Goal: Task Accomplishment & Management: Manage account settings

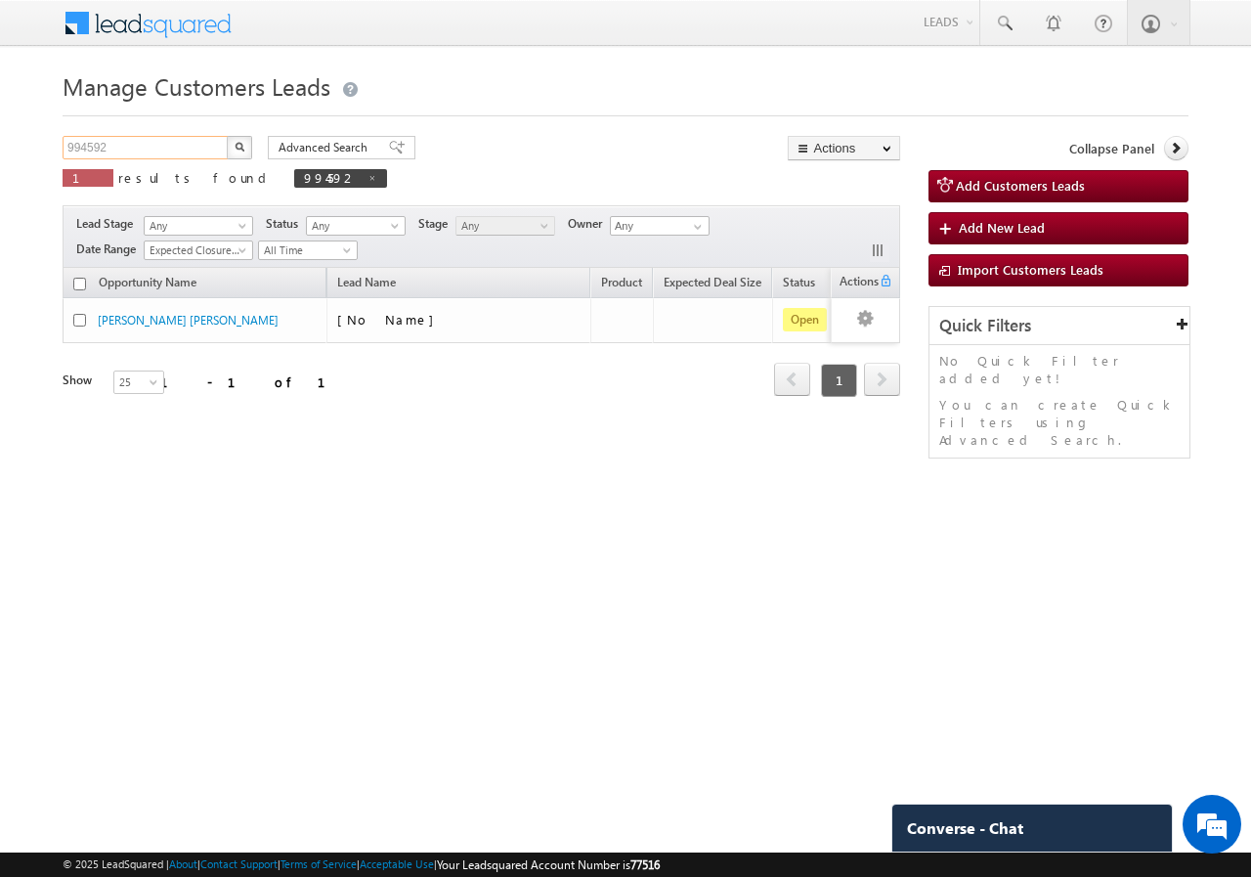
click at [127, 148] on input "994592" at bounding box center [146, 147] width 167 height 23
type input "9"
paste input "994952"
type input "994952"
click at [227, 136] on button "button" at bounding box center [239, 147] width 25 height 23
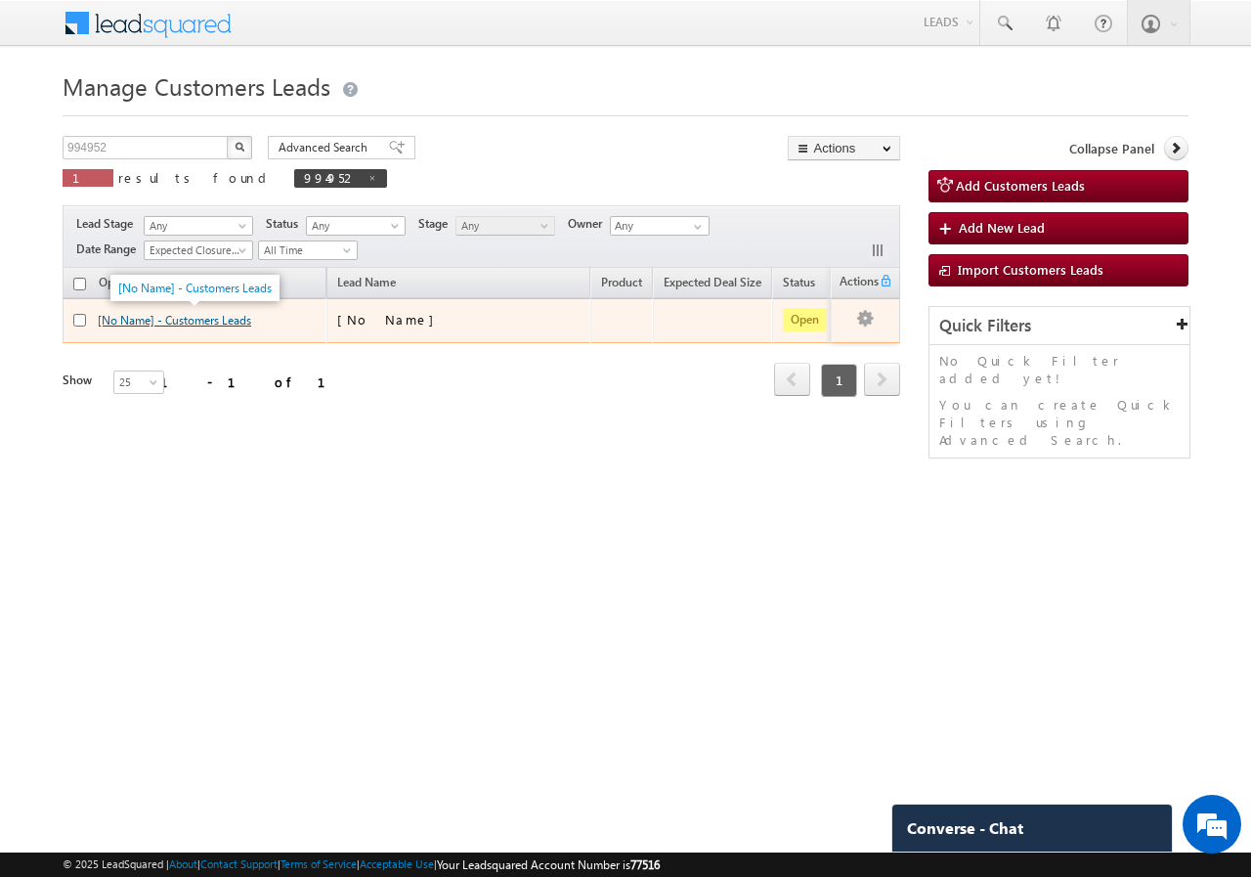
click at [169, 326] on link "[No Name] - Customers Leads" at bounding box center [174, 320] width 153 height 15
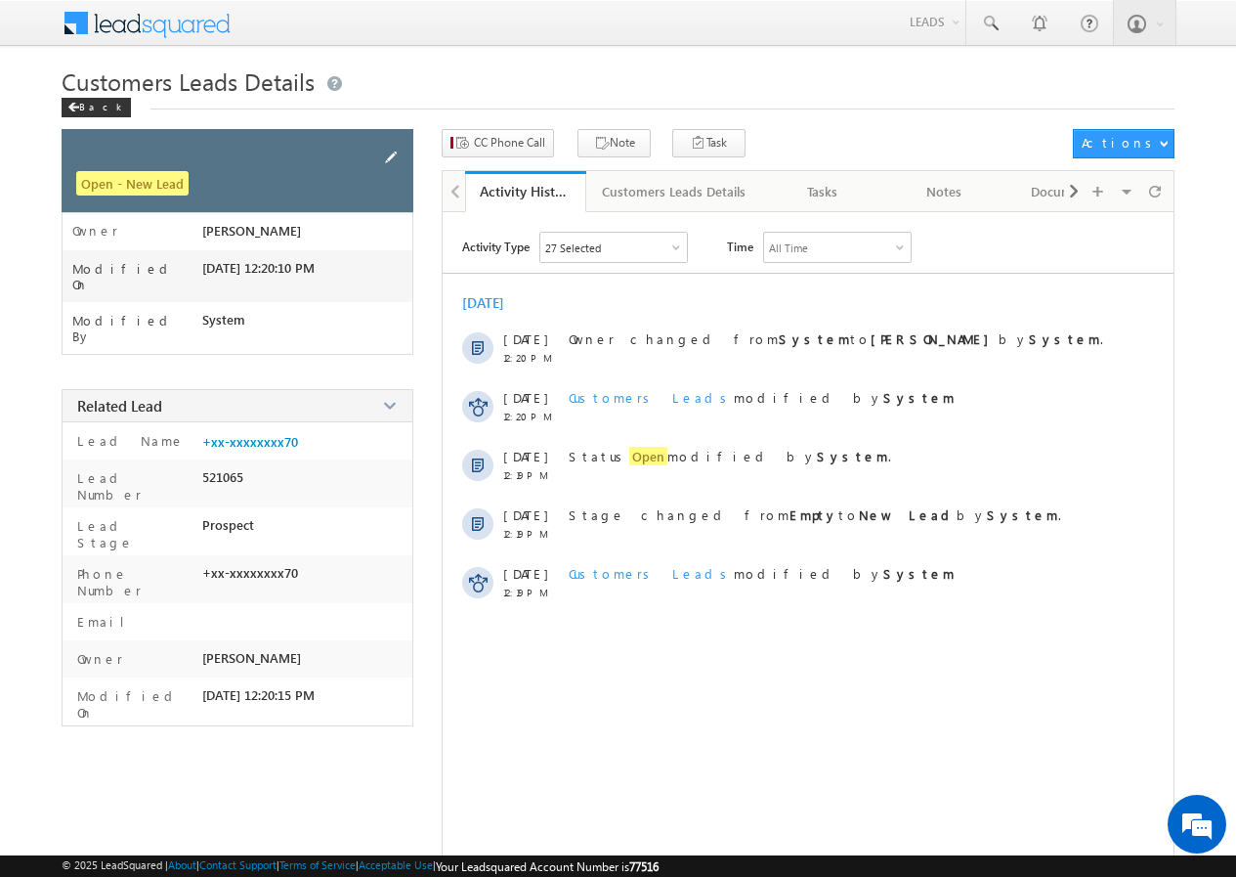
click at [394, 158] on span at bounding box center [391, 158] width 22 height 22
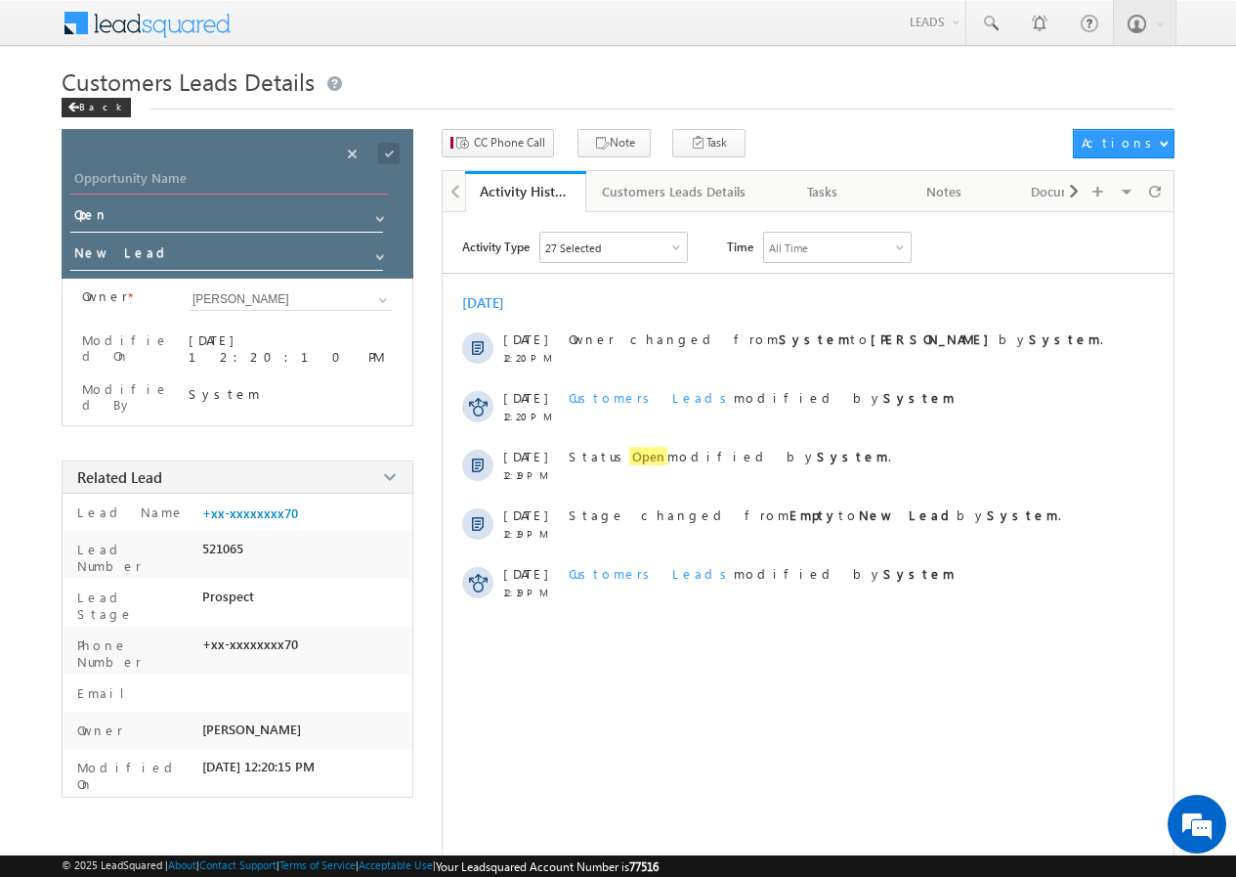
click at [282, 181] on input "Opportunity Name" at bounding box center [229, 180] width 318 height 27
paste input "SOPAN MAROTRAO PAWAR"
type input "SOPAN MAROTRAO PAWAR"
click at [391, 155] on span at bounding box center [389, 154] width 22 height 22
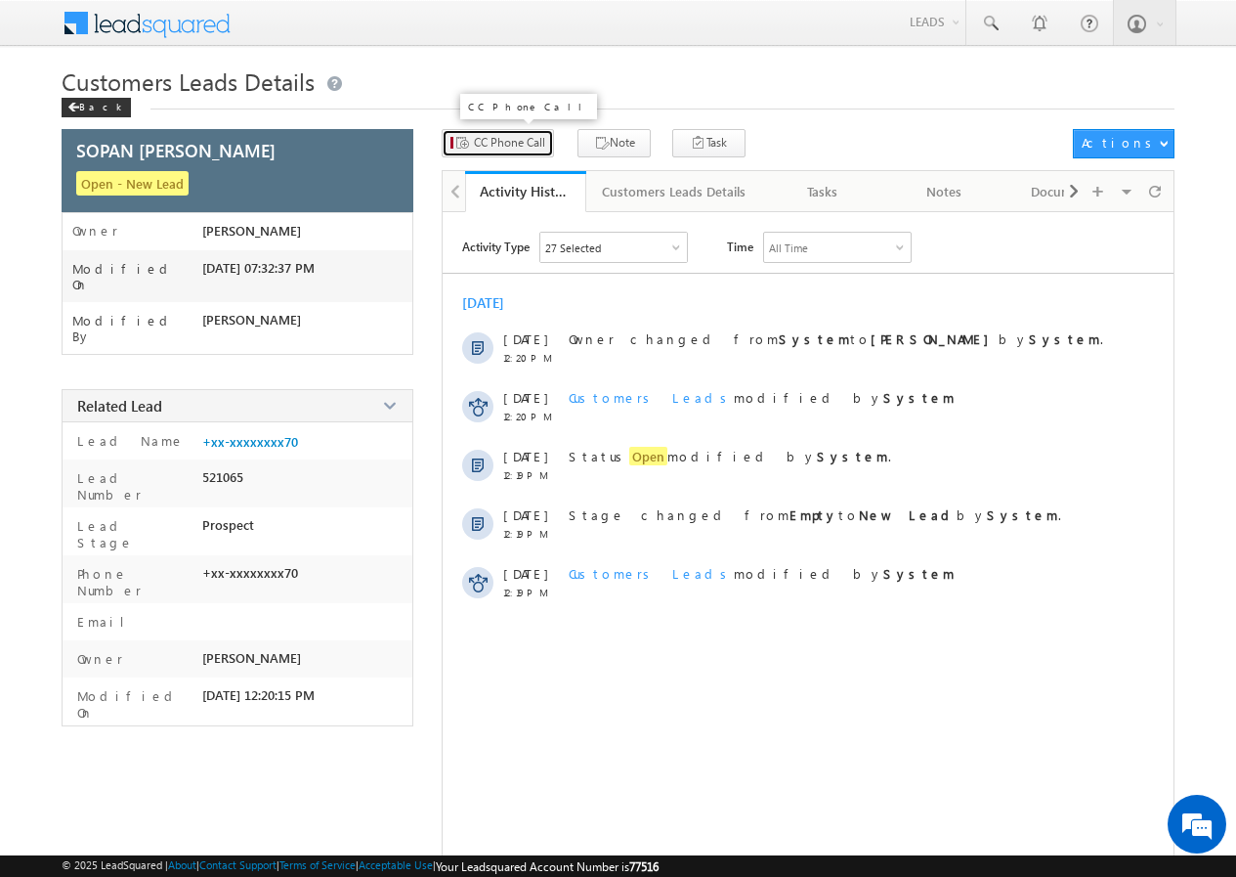
click at [516, 139] on span "CC Phone Call" at bounding box center [509, 143] width 71 height 18
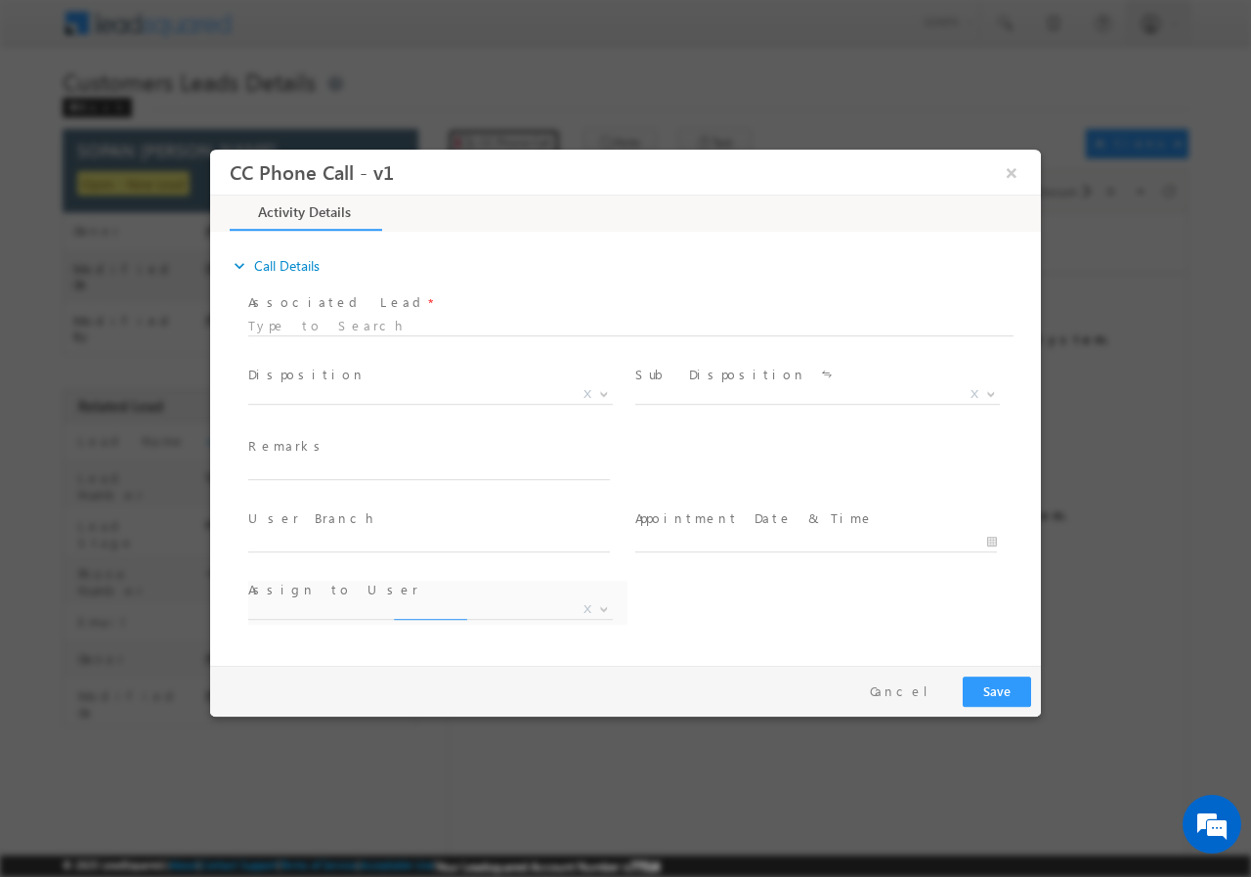
select select "akshay.gulhane@sgrlimited.in"
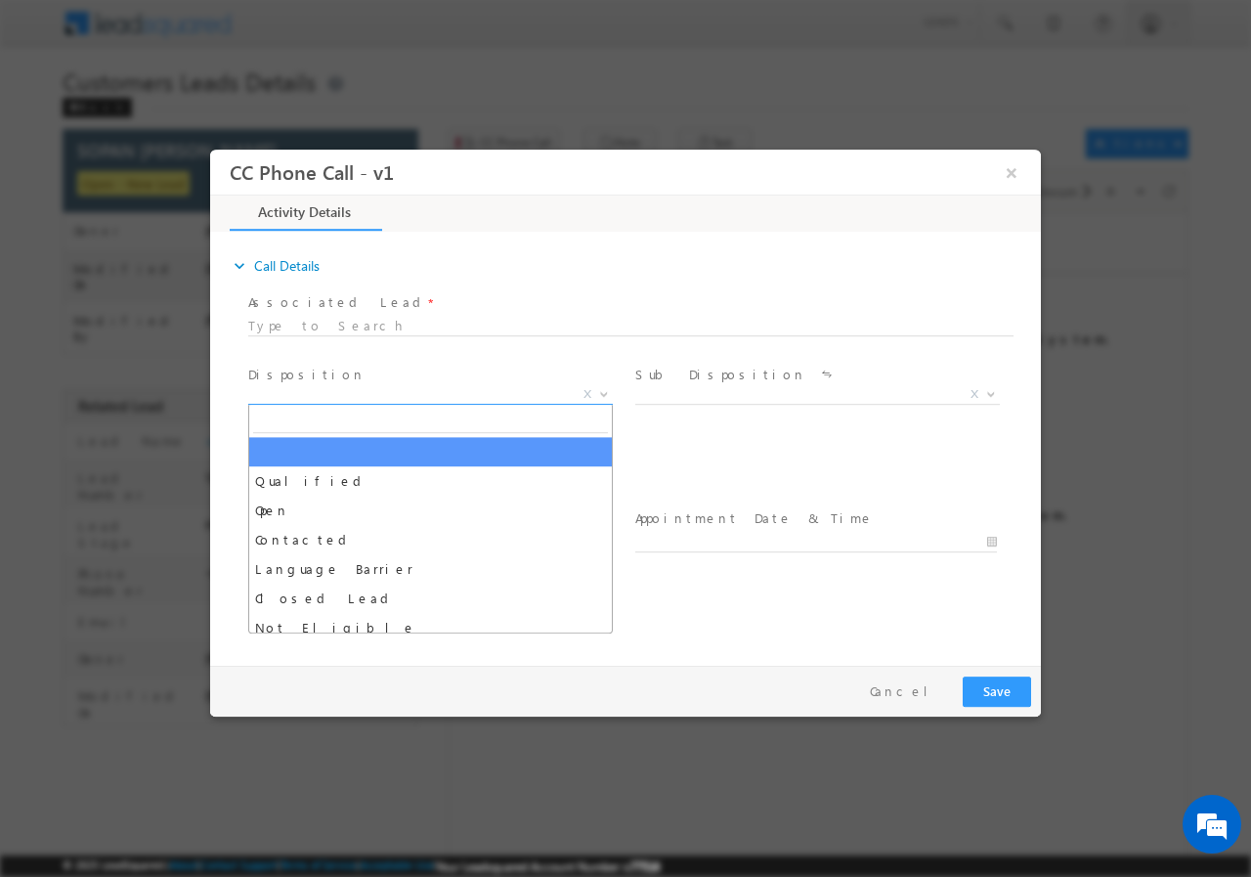
click at [600, 399] on span at bounding box center [602, 392] width 20 height 25
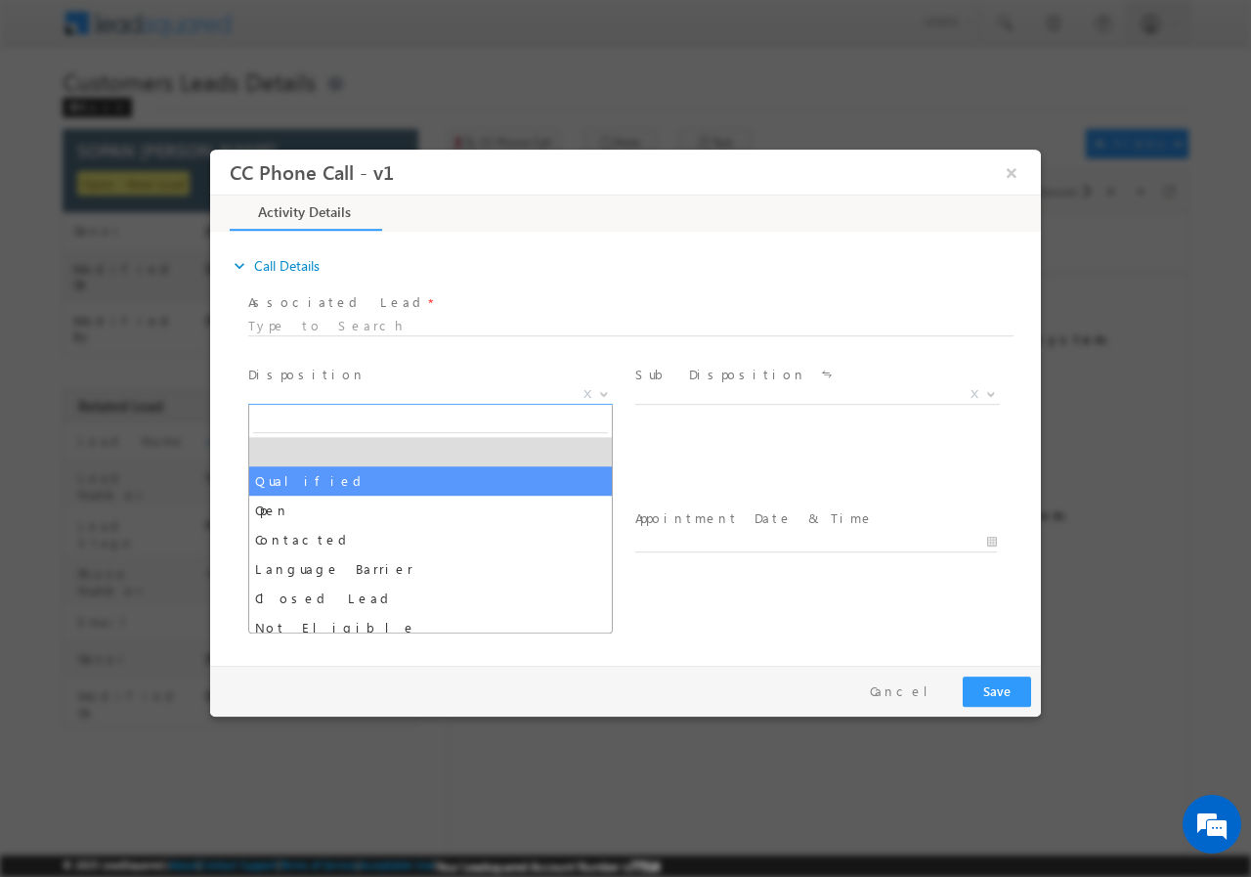
select select "Qualified"
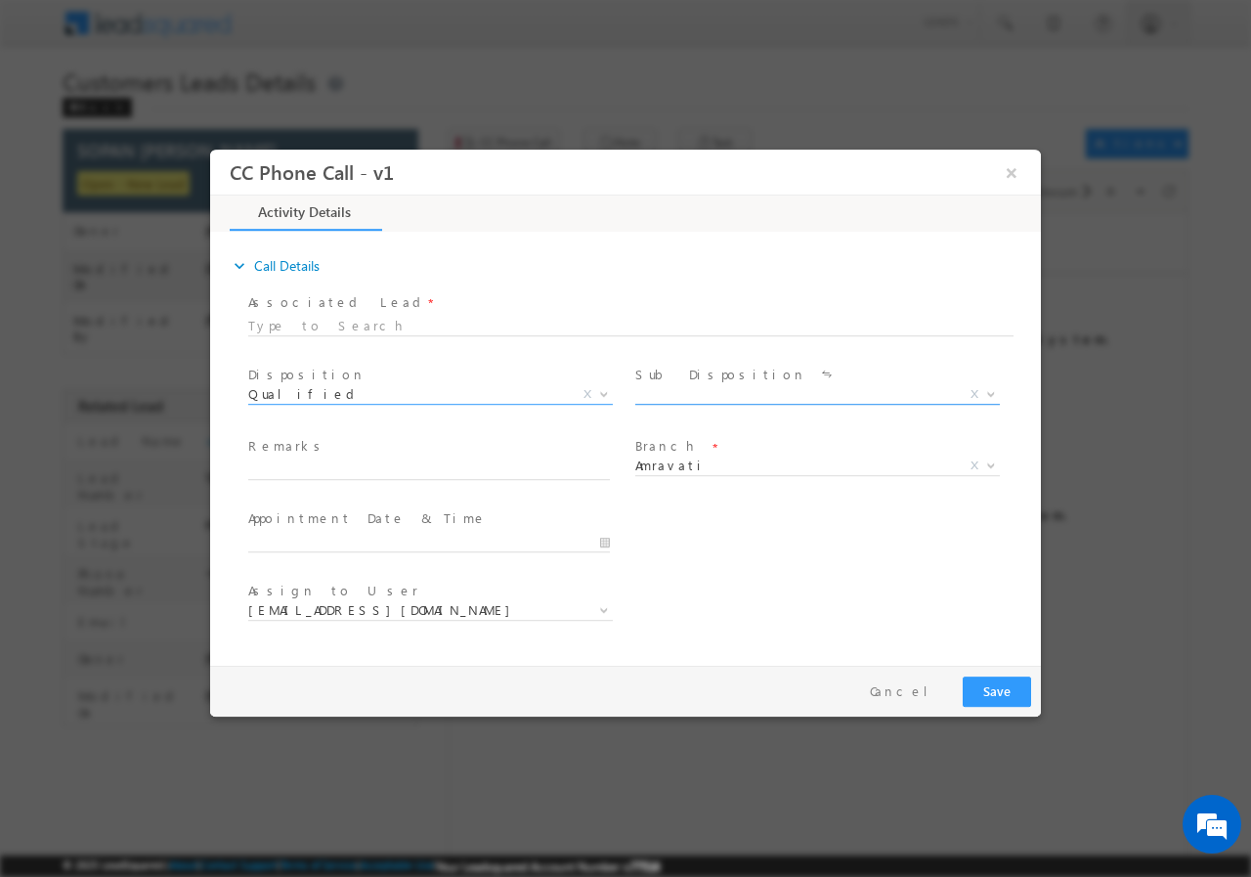
drag, startPoint x: 999, startPoint y: 392, endPoint x: 984, endPoint y: 401, distance: 17.1
click at [998, 393] on span at bounding box center [989, 392] width 20 height 25
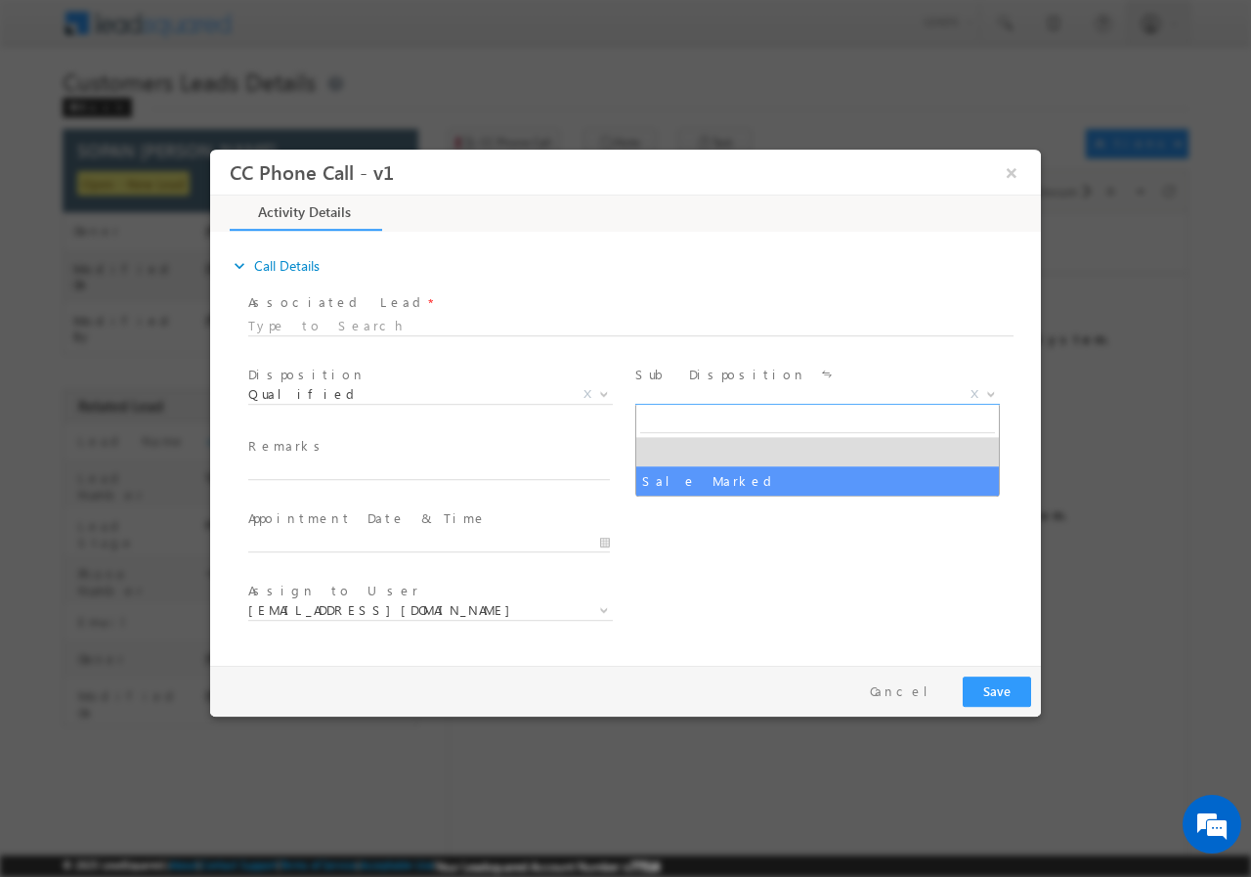
select select "Sale Marked"
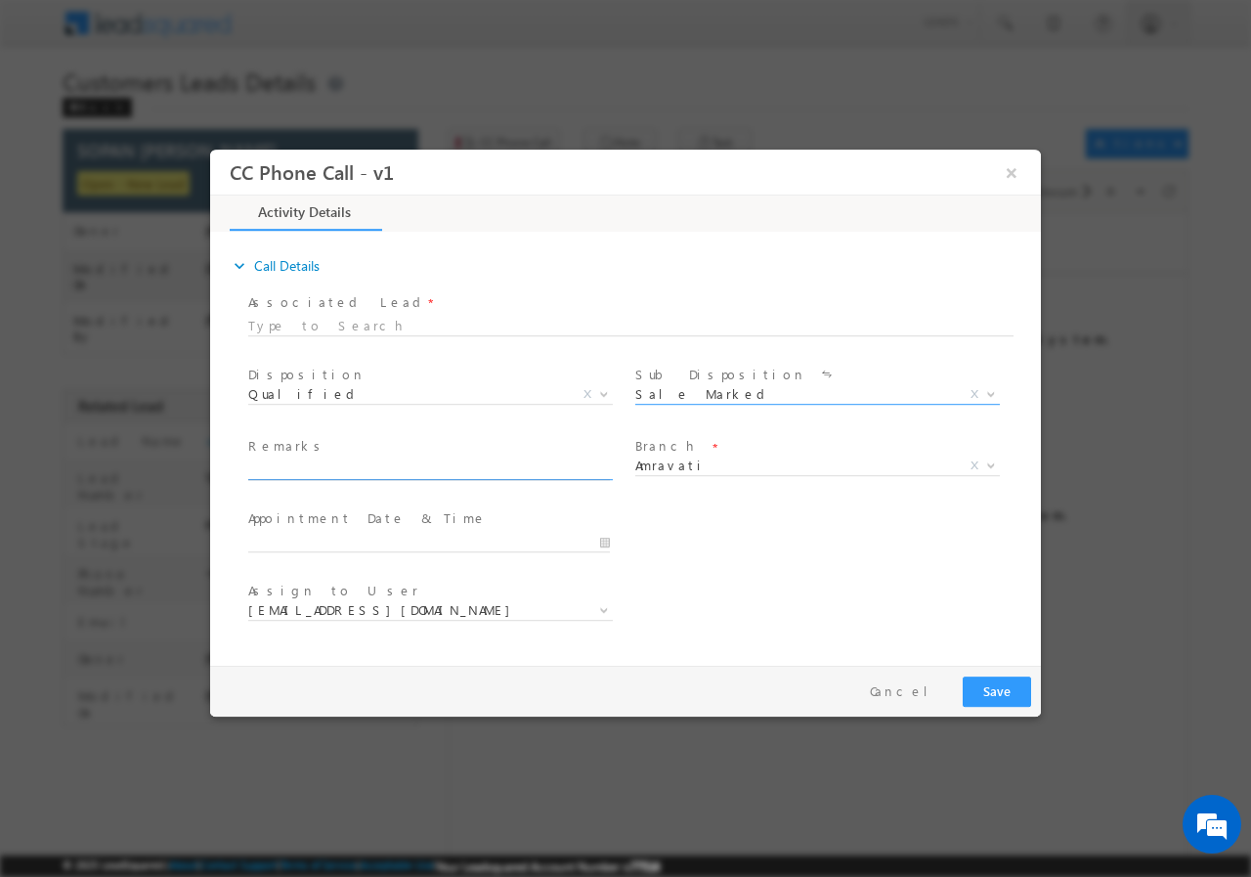
click at [398, 461] on input "text" at bounding box center [429, 469] width 362 height 20
paste input "Amravati – 444604// 7038914170 // 994952 // VB_Know_More // SOPAN [PERSON_NAME]…"
type input "Amravati – 444604// 7038914170 // 994952 // VB_Know_More // SOPAN [PERSON_NAME]…"
click at [595, 538] on input "10/15/2025 7:20 PM" at bounding box center [429, 542] width 362 height 20
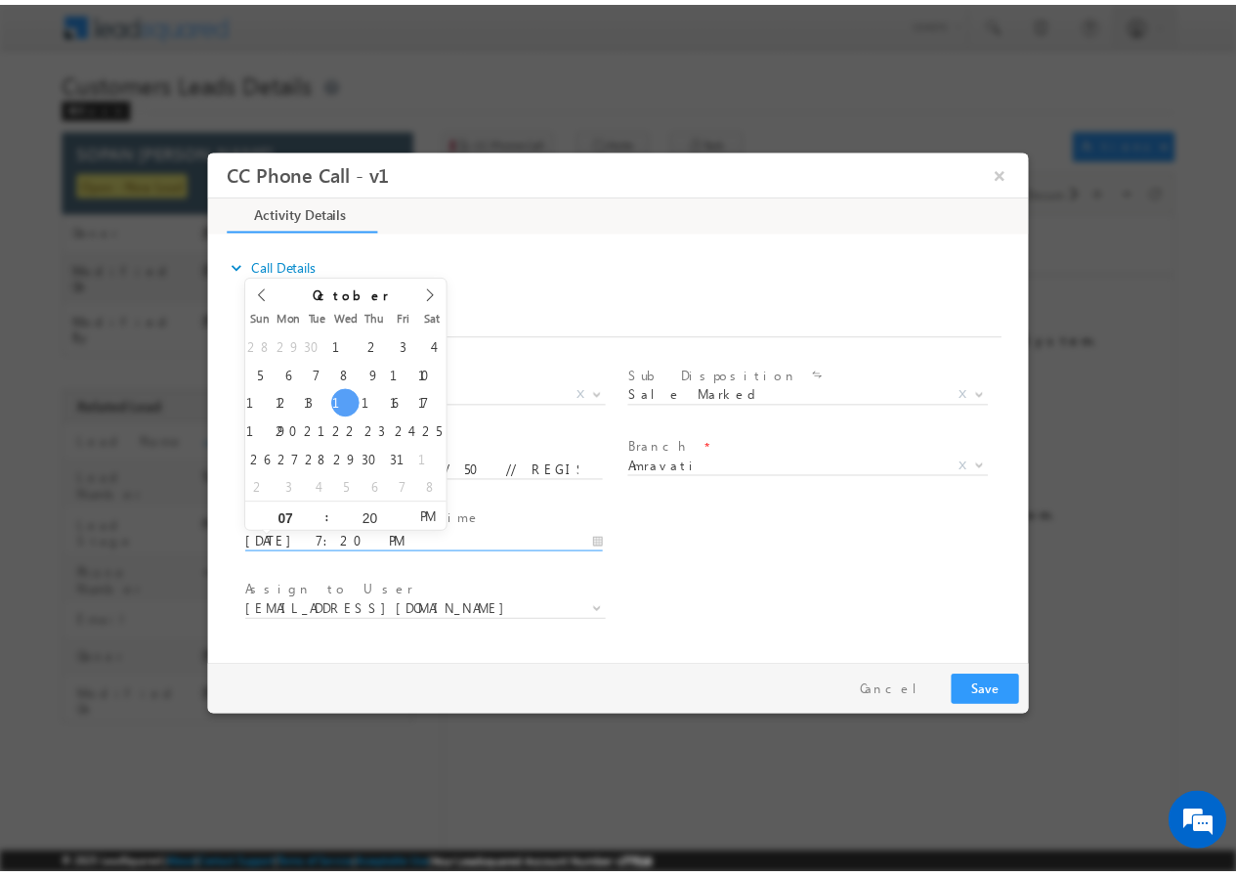
scroll to position [0, 0]
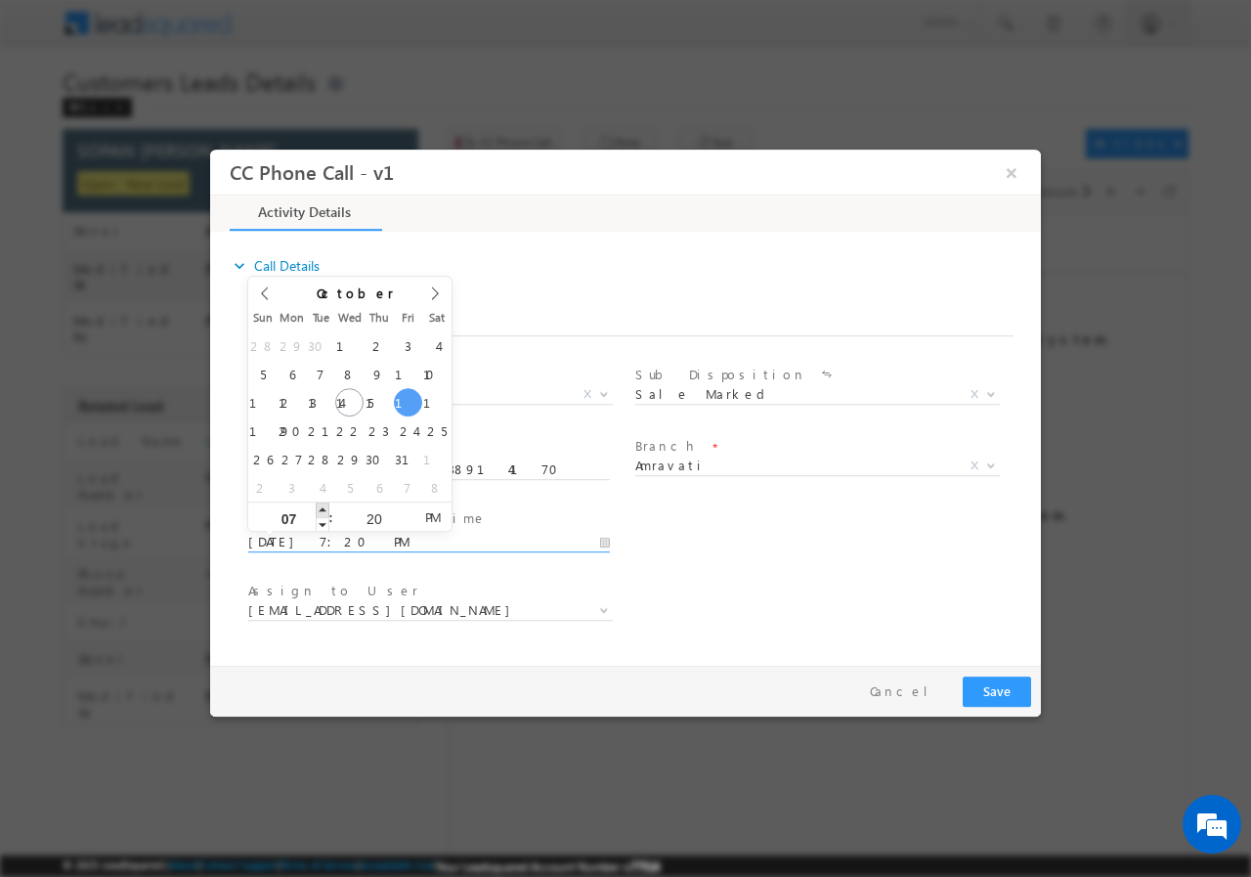
type input "10/17/2025 8:20 PM"
type input "08"
click at [324, 504] on span at bounding box center [323, 508] width 14 height 15
type input "10/17/2025 9:20 PM"
type input "09"
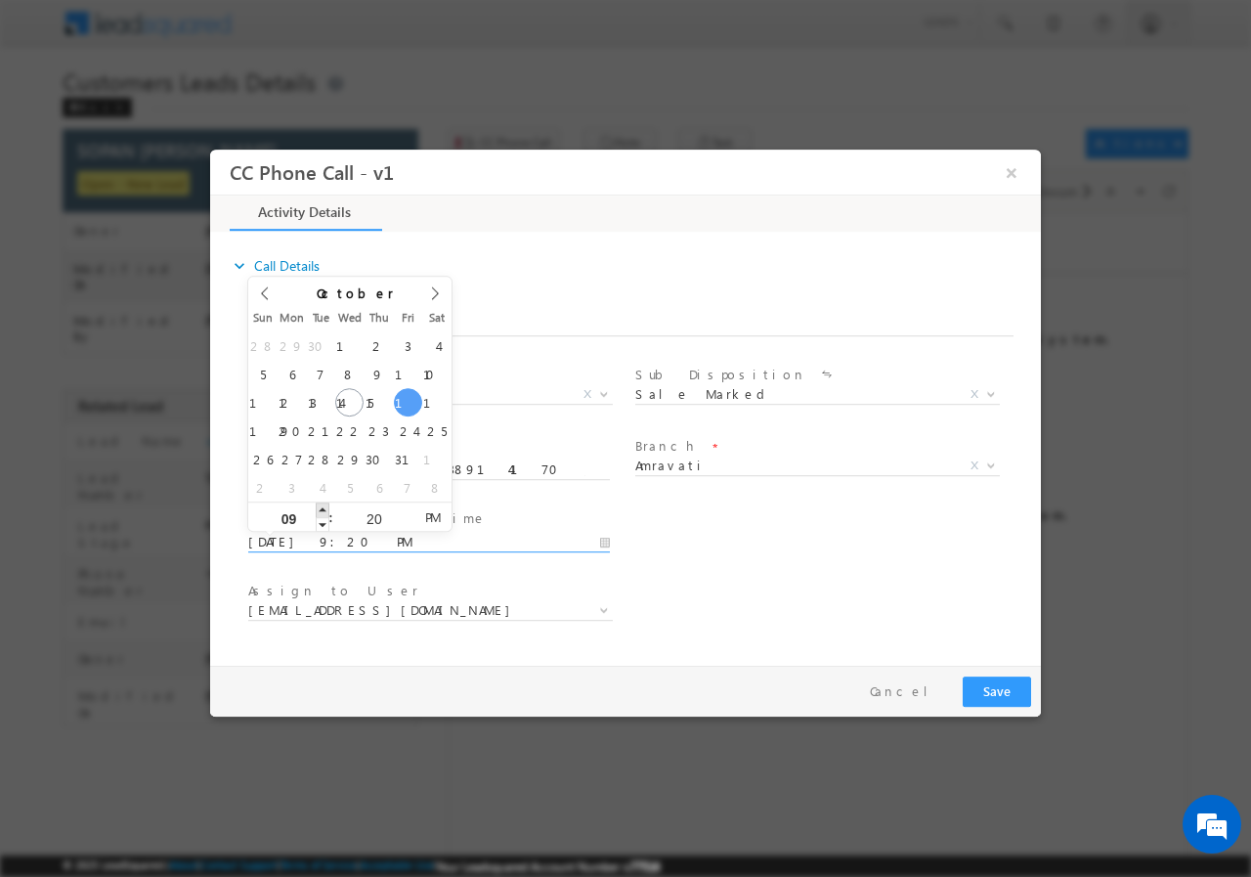
click at [324, 504] on span at bounding box center [323, 508] width 14 height 15
type input "10/17/2025 10:20 PM"
type input "10"
click at [324, 504] on span at bounding box center [323, 508] width 14 height 15
type input "10/17/2025 11:20 PM"
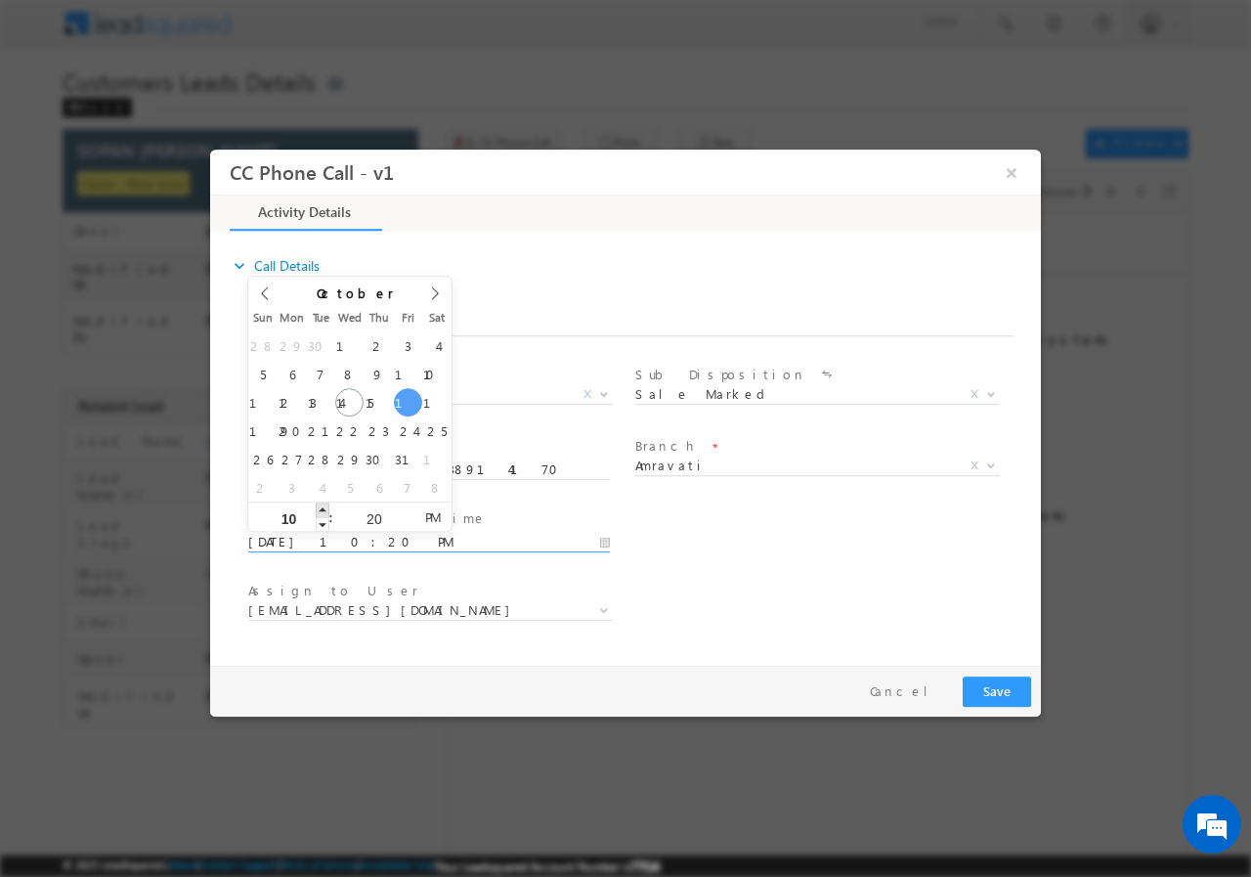
type input "11"
click at [324, 504] on span at bounding box center [323, 508] width 14 height 15
type input "10/17/2025 12:20 AM"
type input "12"
click at [324, 504] on span at bounding box center [323, 508] width 14 height 15
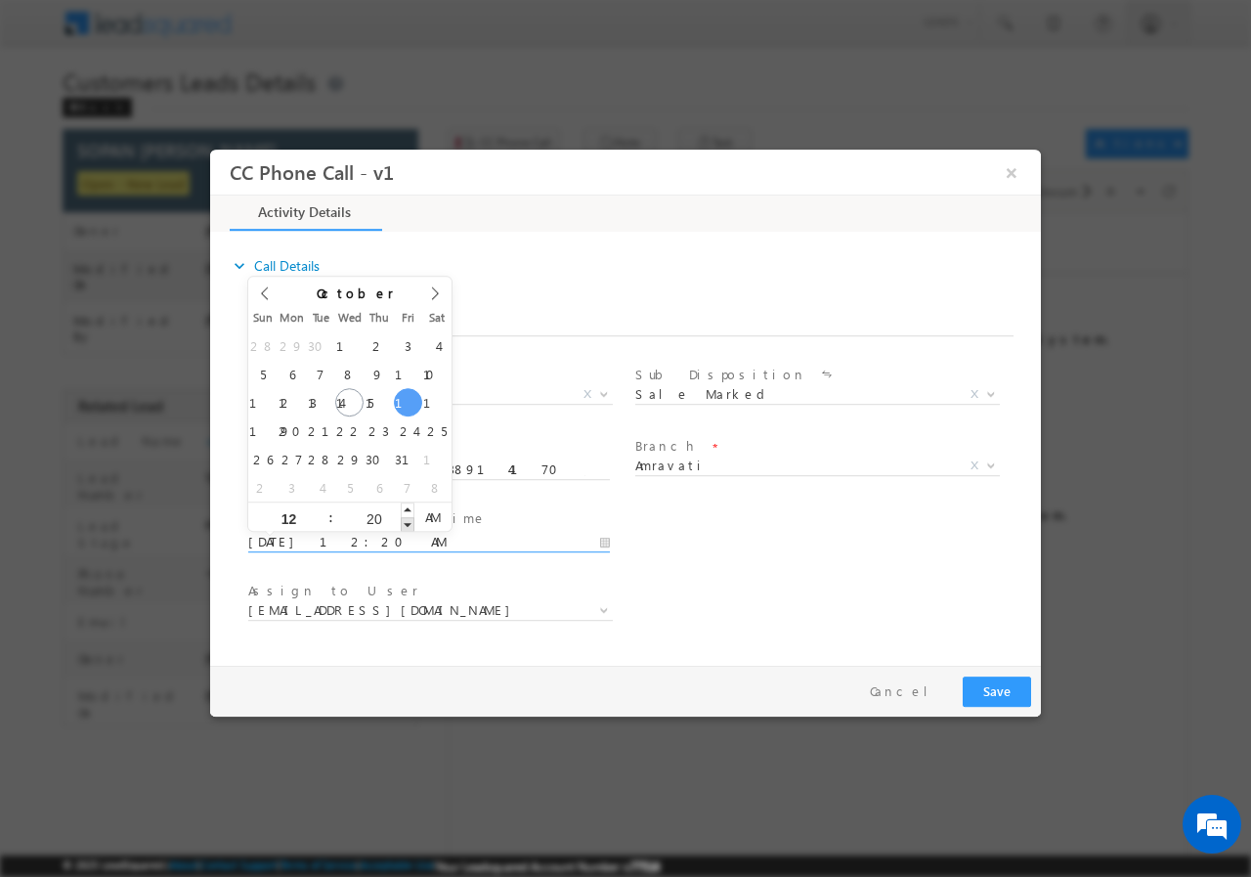
type input "10/17/2025 12:19 AM"
type input "19"
click at [406, 524] on span at bounding box center [408, 523] width 14 height 15
type input "10/17/2025 12:18 AM"
type input "18"
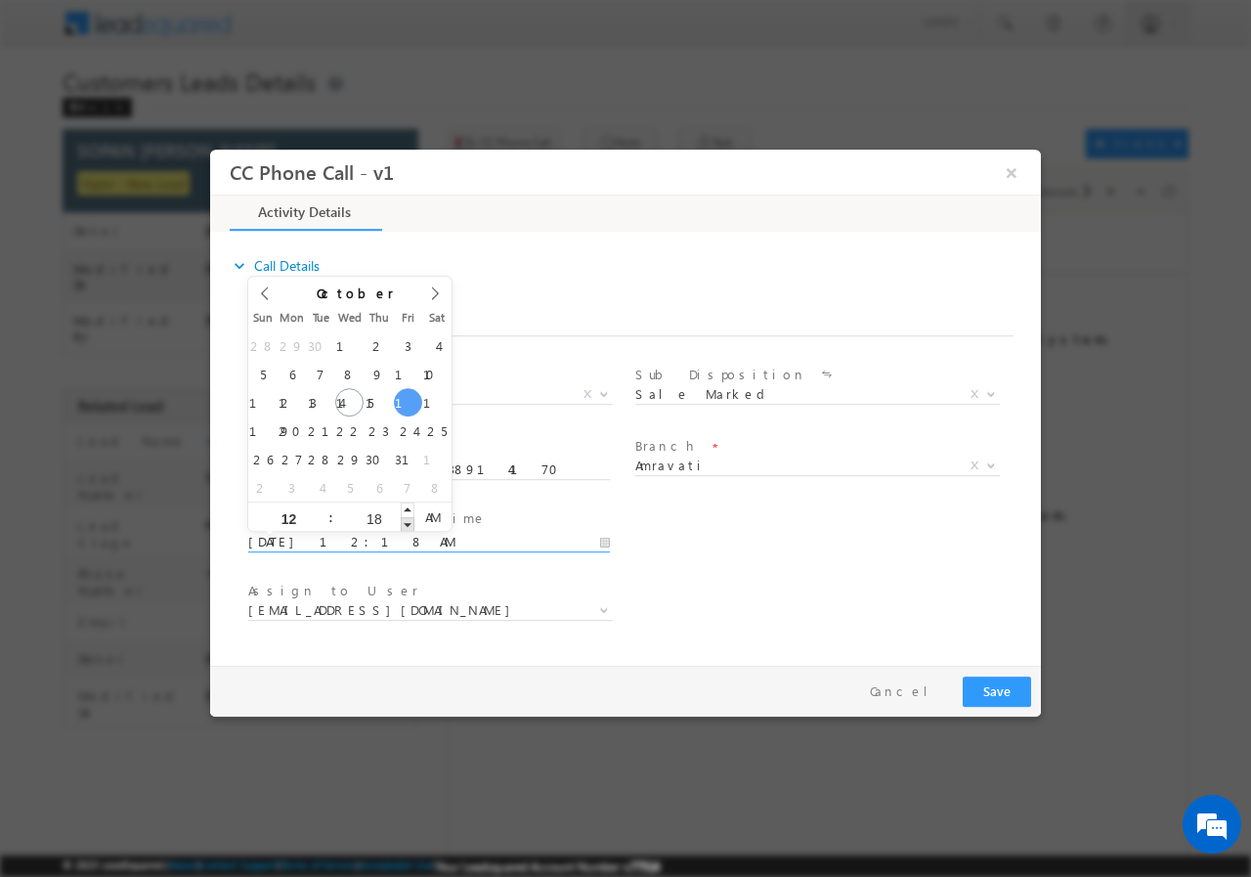
click at [406, 524] on span at bounding box center [408, 523] width 14 height 15
type input "10/17/2025 12:17 AM"
type input "17"
click at [406, 524] on span at bounding box center [408, 523] width 14 height 15
type input "10/17/2025 12:16 AM"
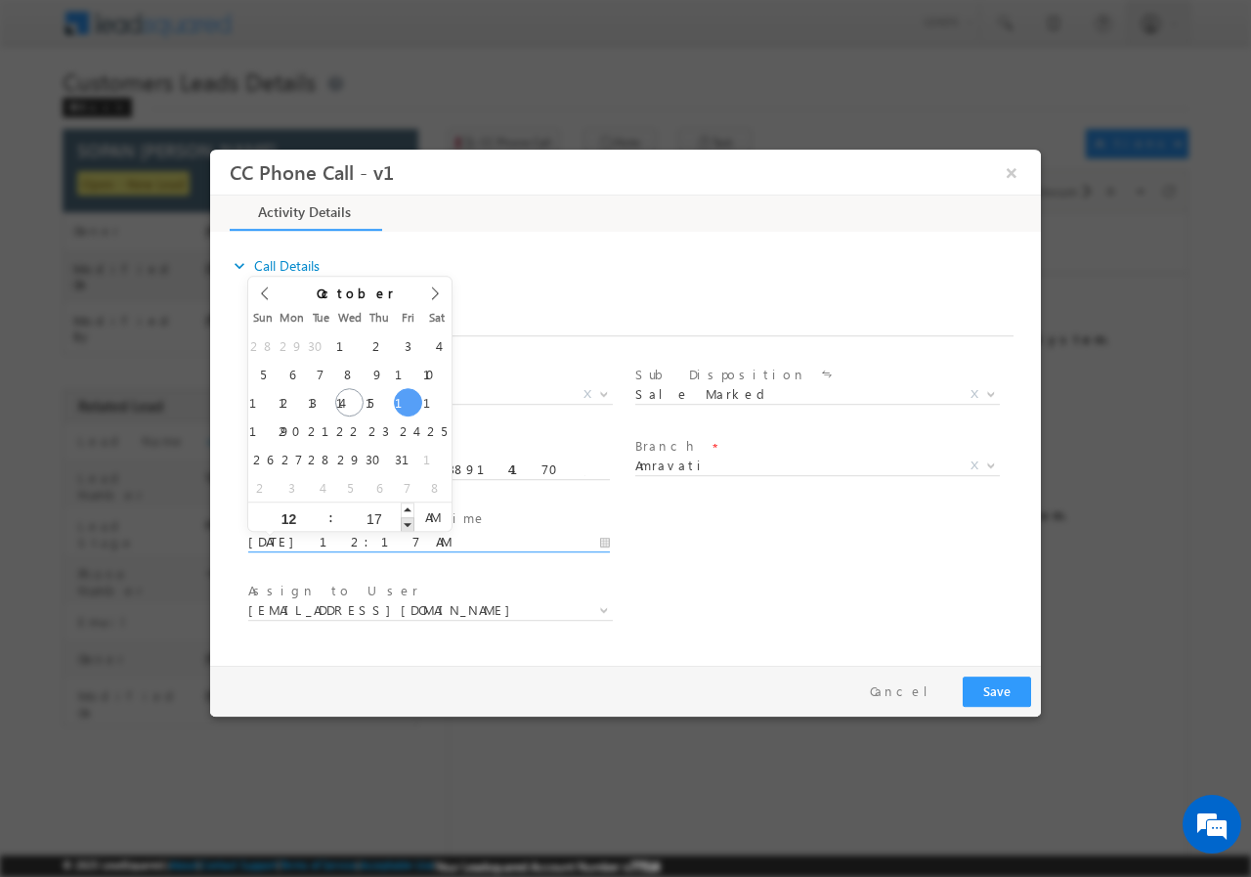
type input "16"
click at [405, 524] on span at bounding box center [408, 523] width 14 height 15
type input "10/17/2025 12:15 AM"
type input "15"
click at [404, 524] on span at bounding box center [408, 523] width 14 height 15
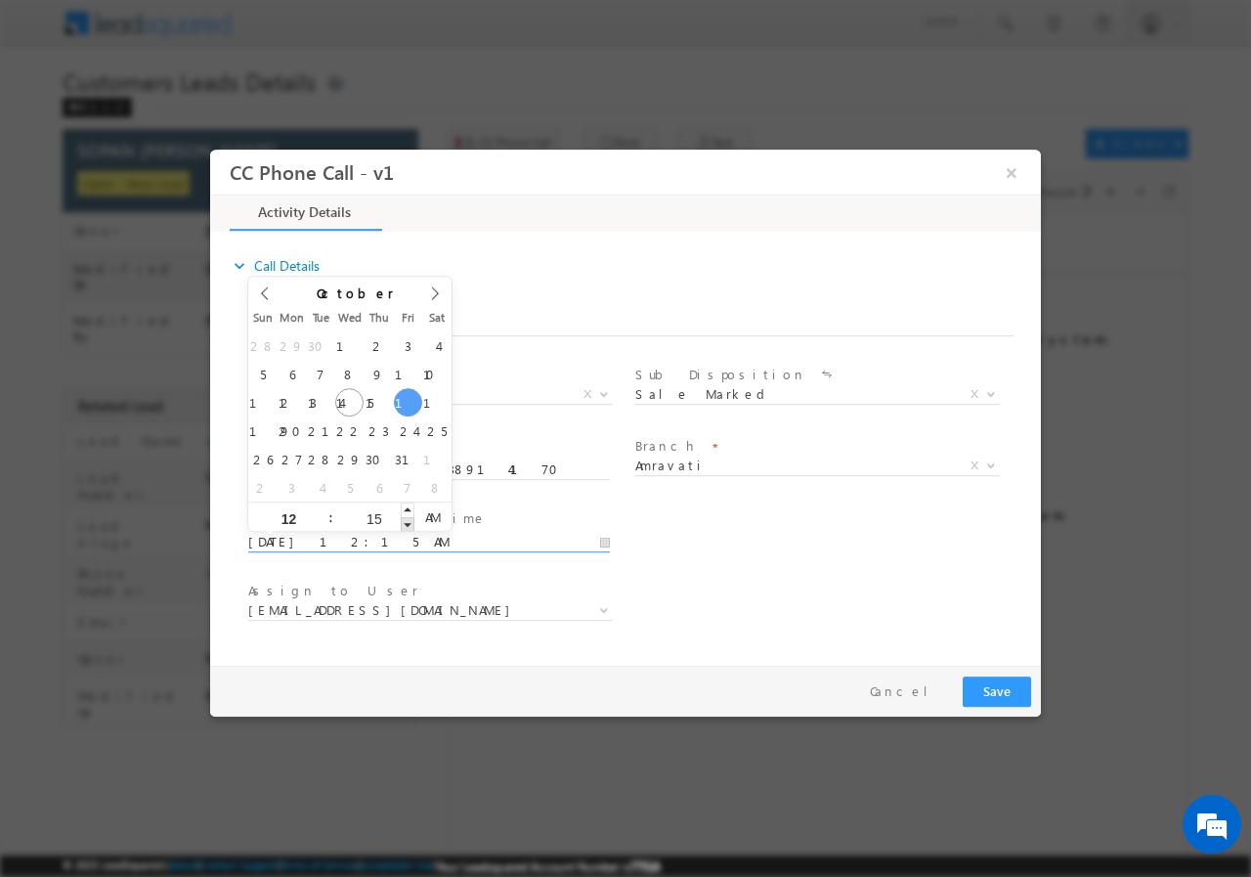
type input "10/17/2025 12:14 AM"
type input "14"
click at [404, 524] on span at bounding box center [408, 523] width 14 height 15
type input "10/17/2025 12:13 AM"
type input "13"
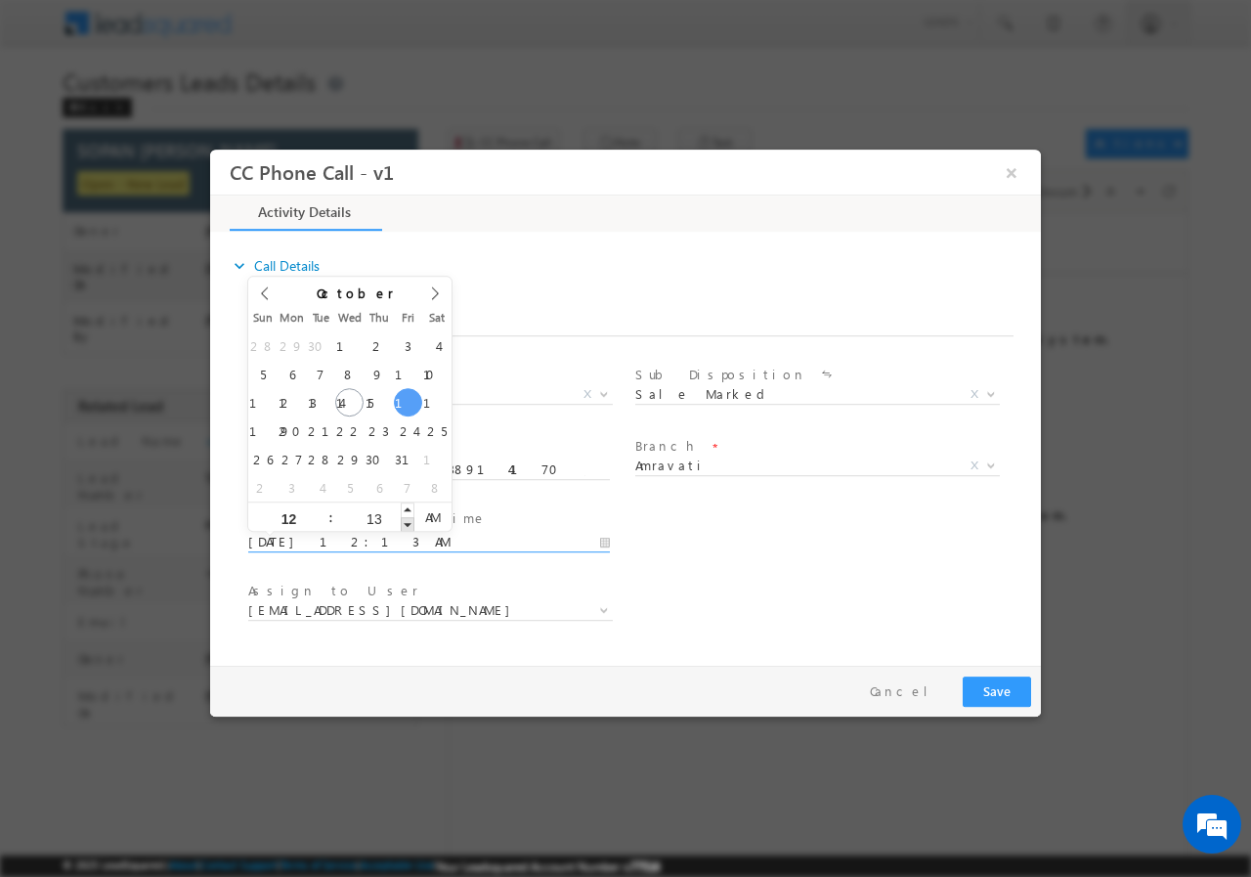
click at [405, 522] on span at bounding box center [408, 523] width 14 height 15
type input "10/17/2025 12:12 AM"
type input "12"
click at [405, 522] on span at bounding box center [408, 523] width 14 height 15
type input "10/17/2025 12:11 AM"
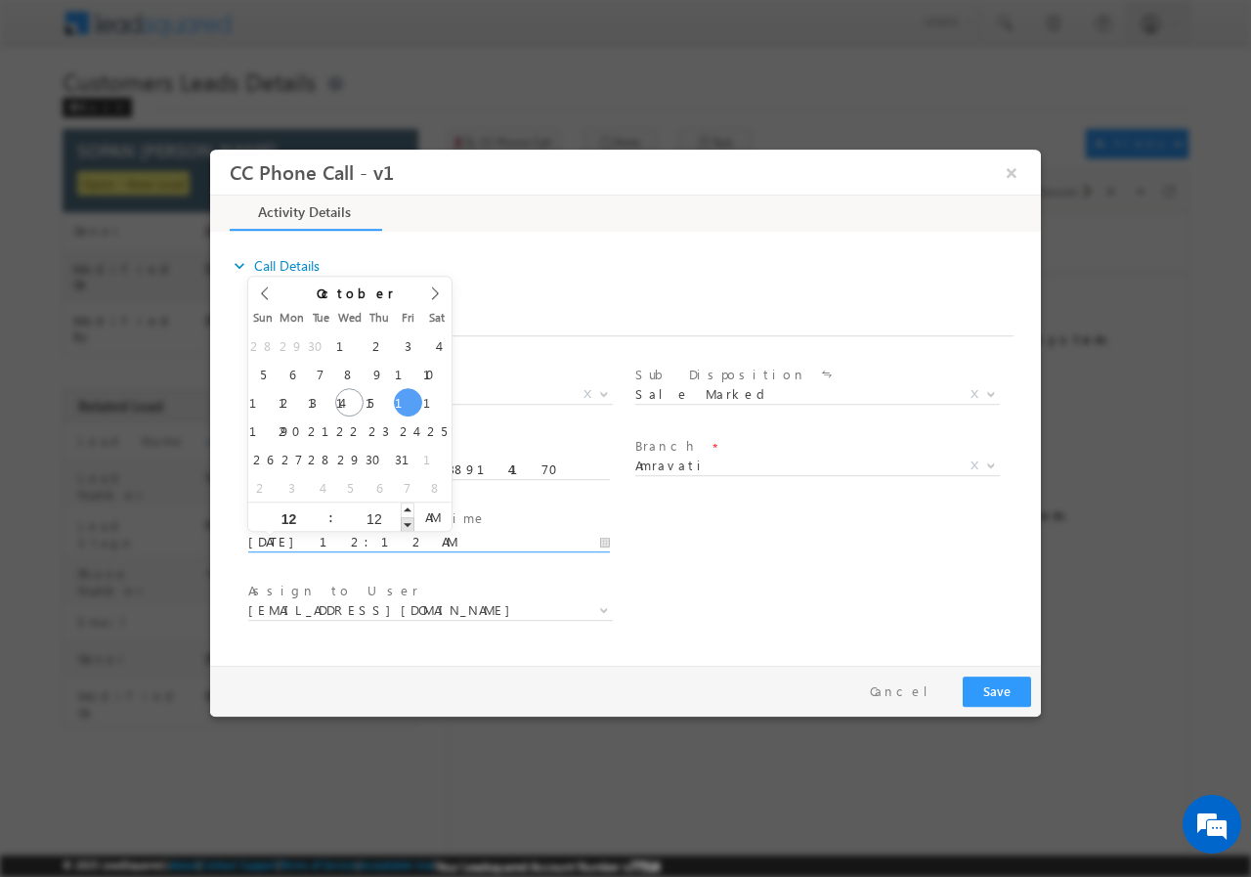
type input "11"
click at [405, 522] on span at bounding box center [408, 523] width 14 height 15
type input "10/17/2025 12:10 AM"
type input "10"
click at [405, 522] on span at bounding box center [408, 523] width 14 height 15
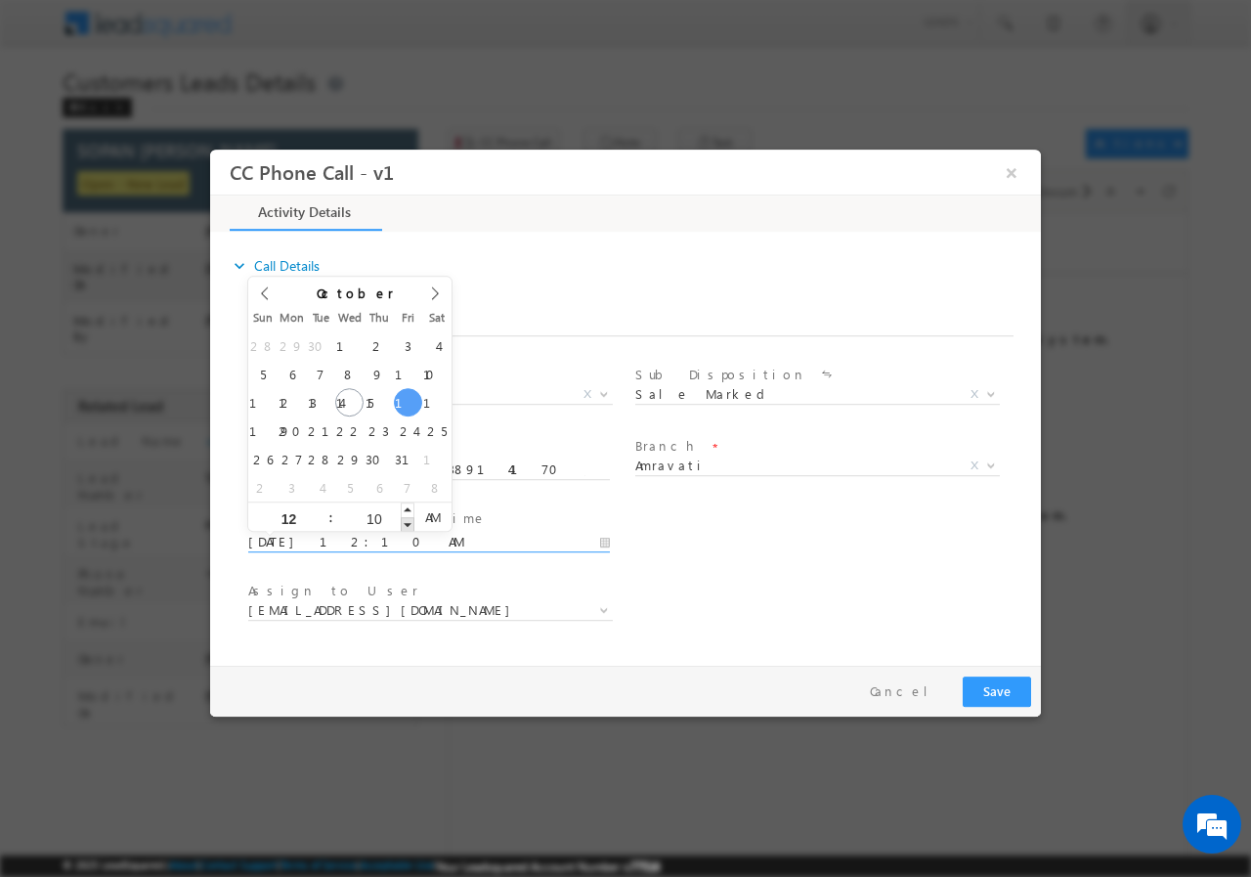
type input "10/17/2025 12:09 AM"
type input "09"
click at [405, 522] on span at bounding box center [408, 523] width 14 height 15
type input "10/17/2025 12:08 AM"
type input "08"
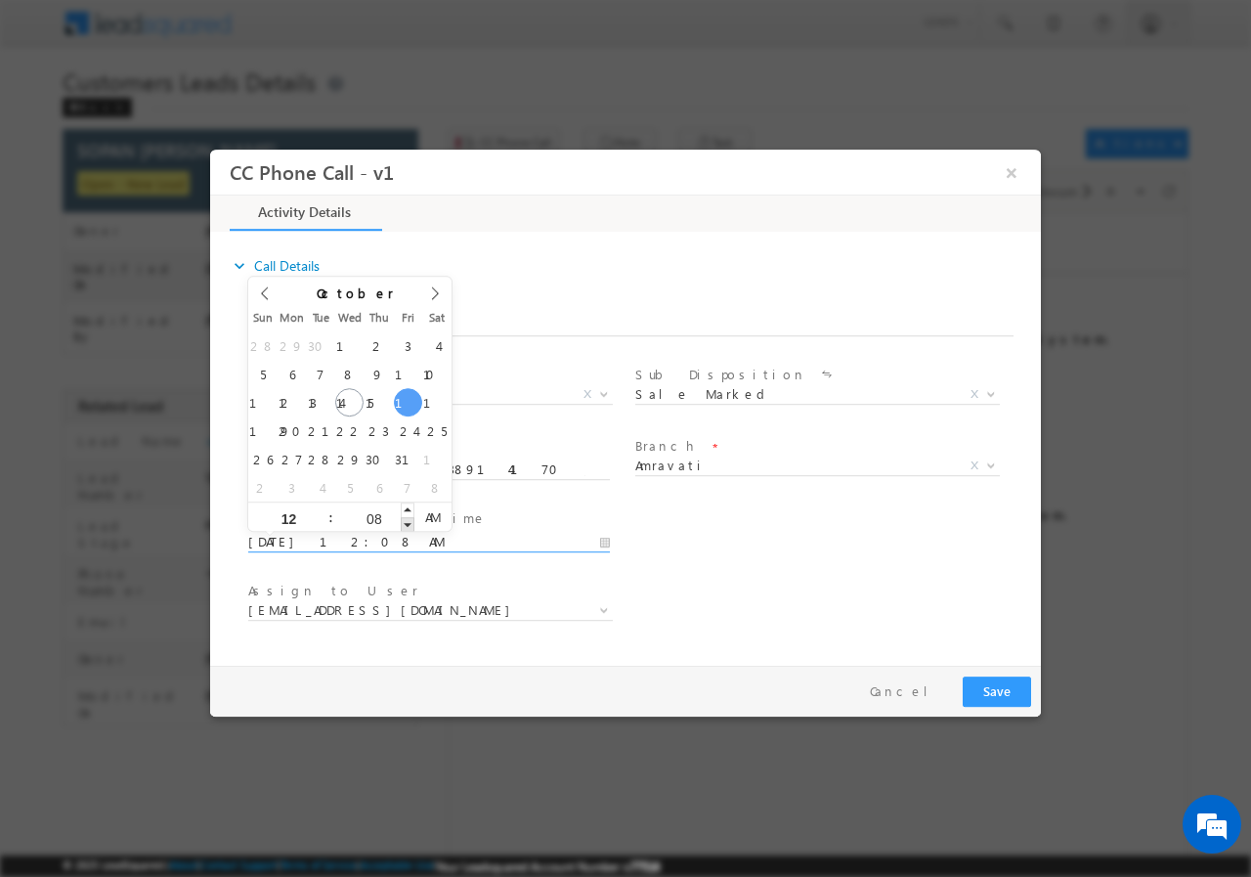
click at [405, 522] on span at bounding box center [408, 523] width 14 height 15
type input "10/17/2025 12:07 AM"
type input "07"
click at [405, 522] on span at bounding box center [408, 523] width 14 height 15
type input "10/17/2025 12:06 AM"
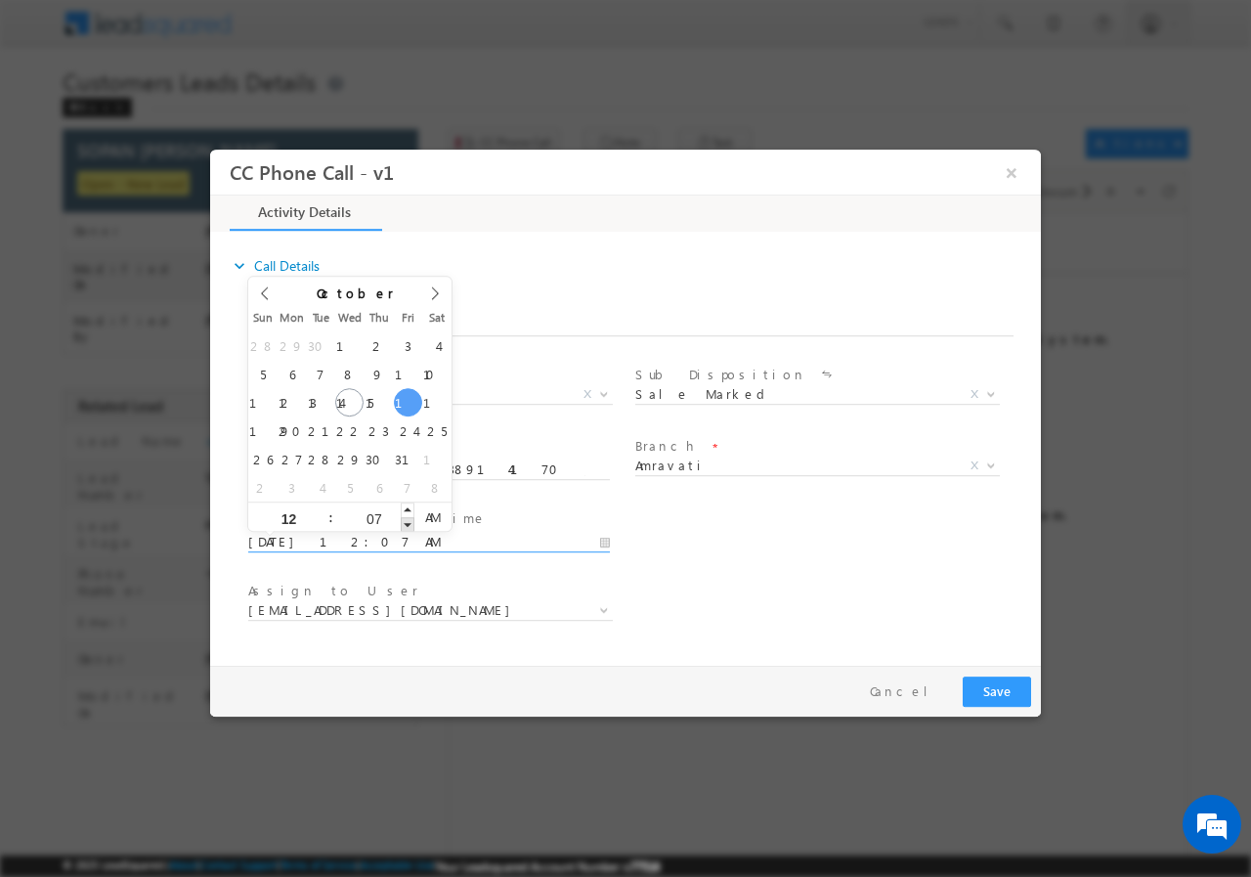
type input "06"
click at [405, 522] on span at bounding box center [408, 523] width 14 height 15
type input "10/17/2025 12:05 AM"
type input "05"
click at [405, 522] on span at bounding box center [408, 523] width 14 height 15
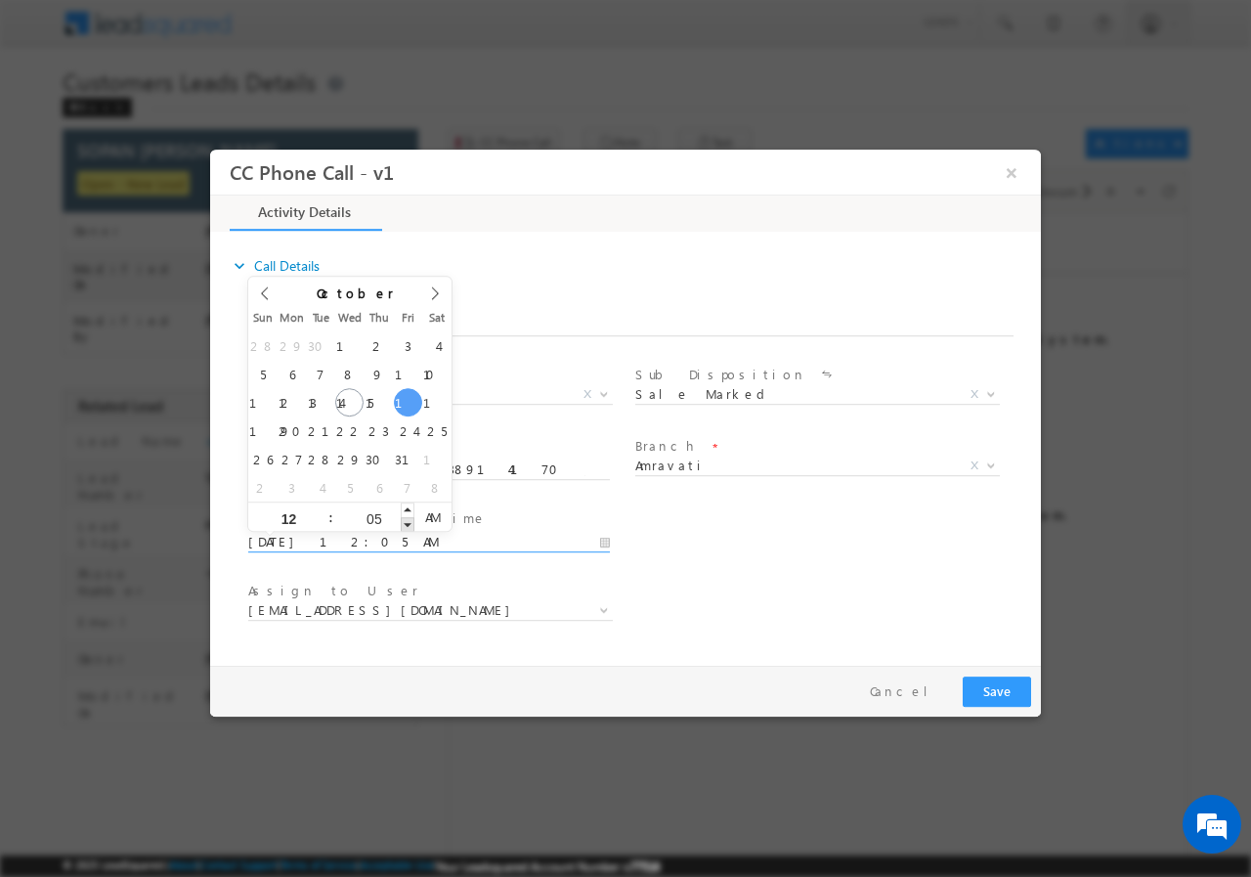
type input "10/17/2025 12:04 AM"
type input "04"
click at [405, 522] on span at bounding box center [408, 523] width 14 height 15
type input "10/17/2025 12:03 AM"
type input "03"
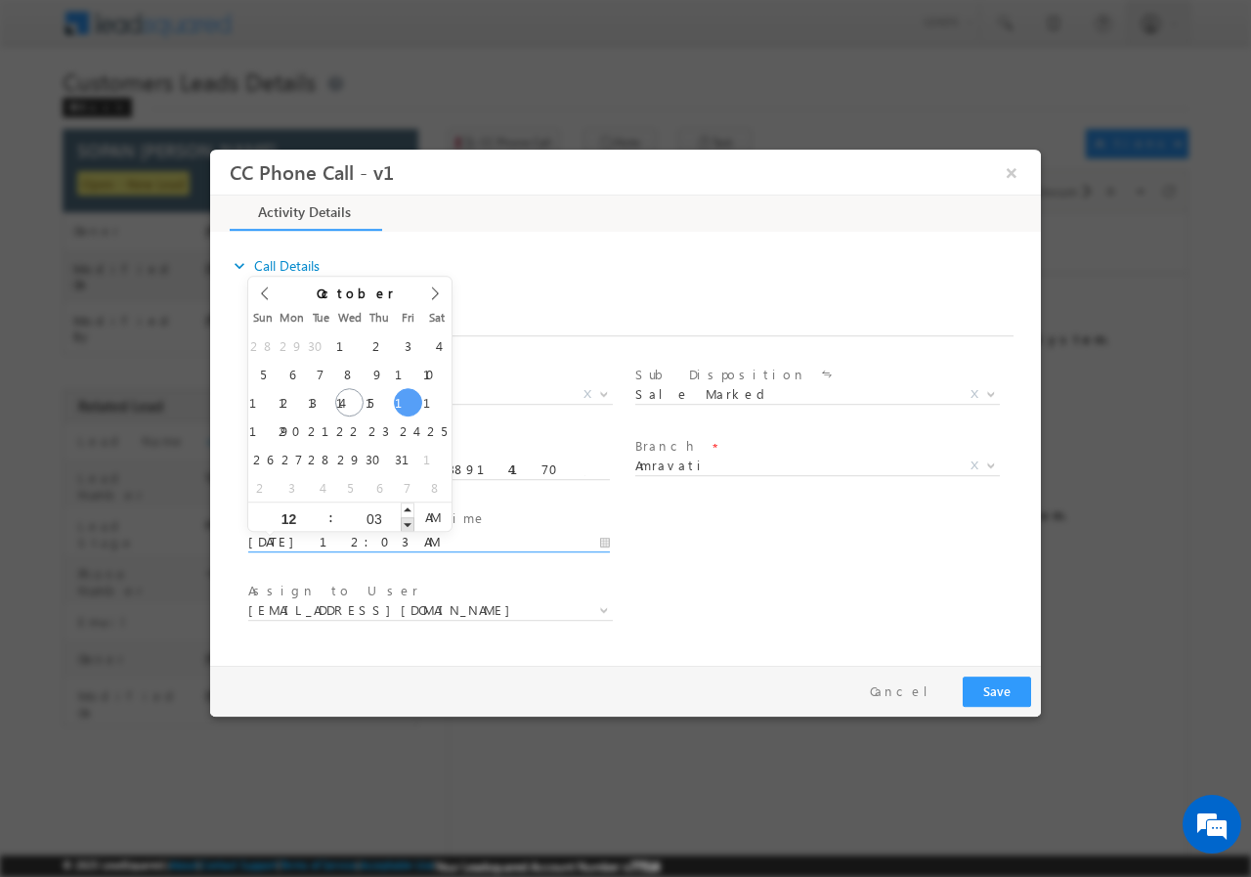
click at [405, 522] on span at bounding box center [408, 523] width 14 height 15
type input "10/17/2025 12:02 AM"
type input "02"
click at [405, 522] on span at bounding box center [408, 523] width 14 height 15
type input "10/17/2025 12:01 AM"
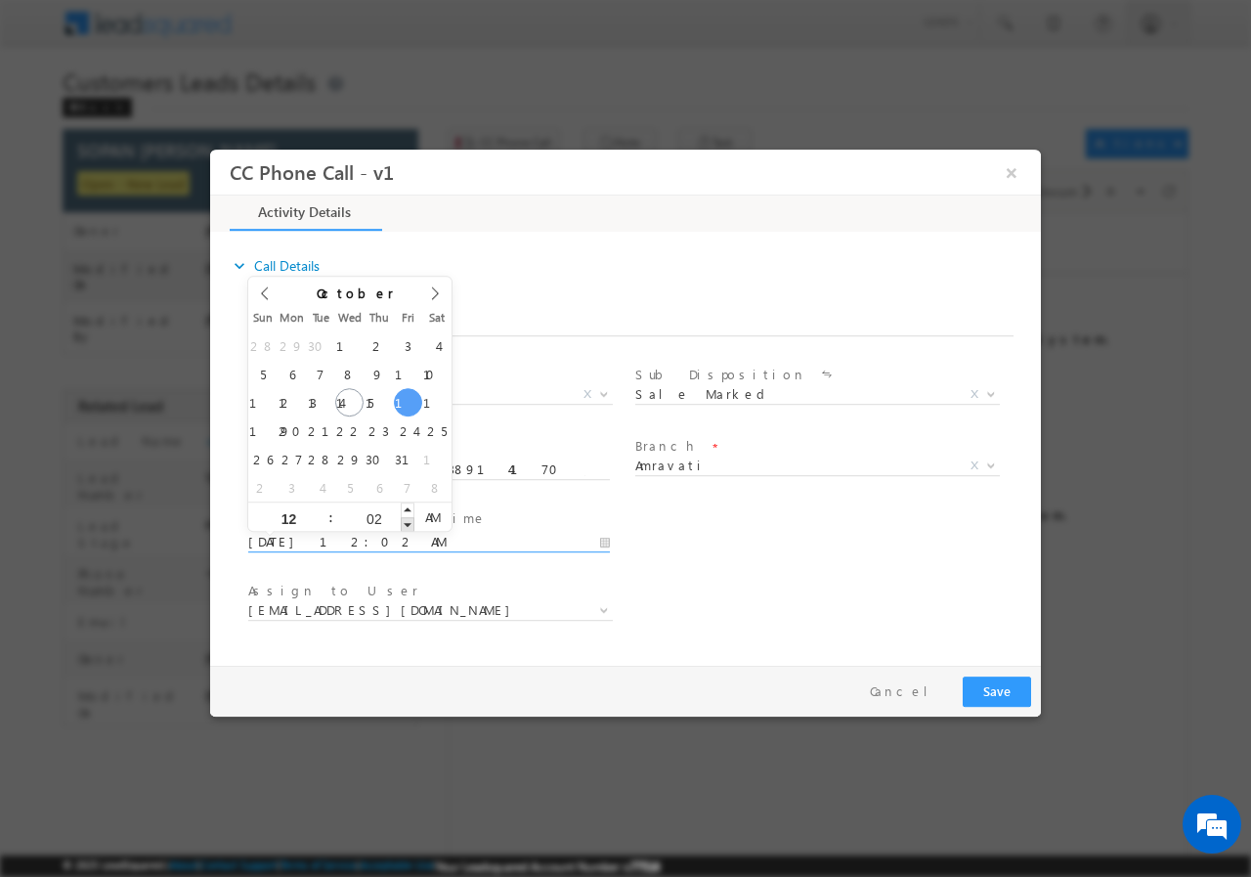
type input "01"
click at [405, 522] on span at bounding box center [408, 523] width 14 height 15
type input "10/17/2025 12:00 AM"
type input "00"
click at [405, 522] on span at bounding box center [408, 523] width 14 height 15
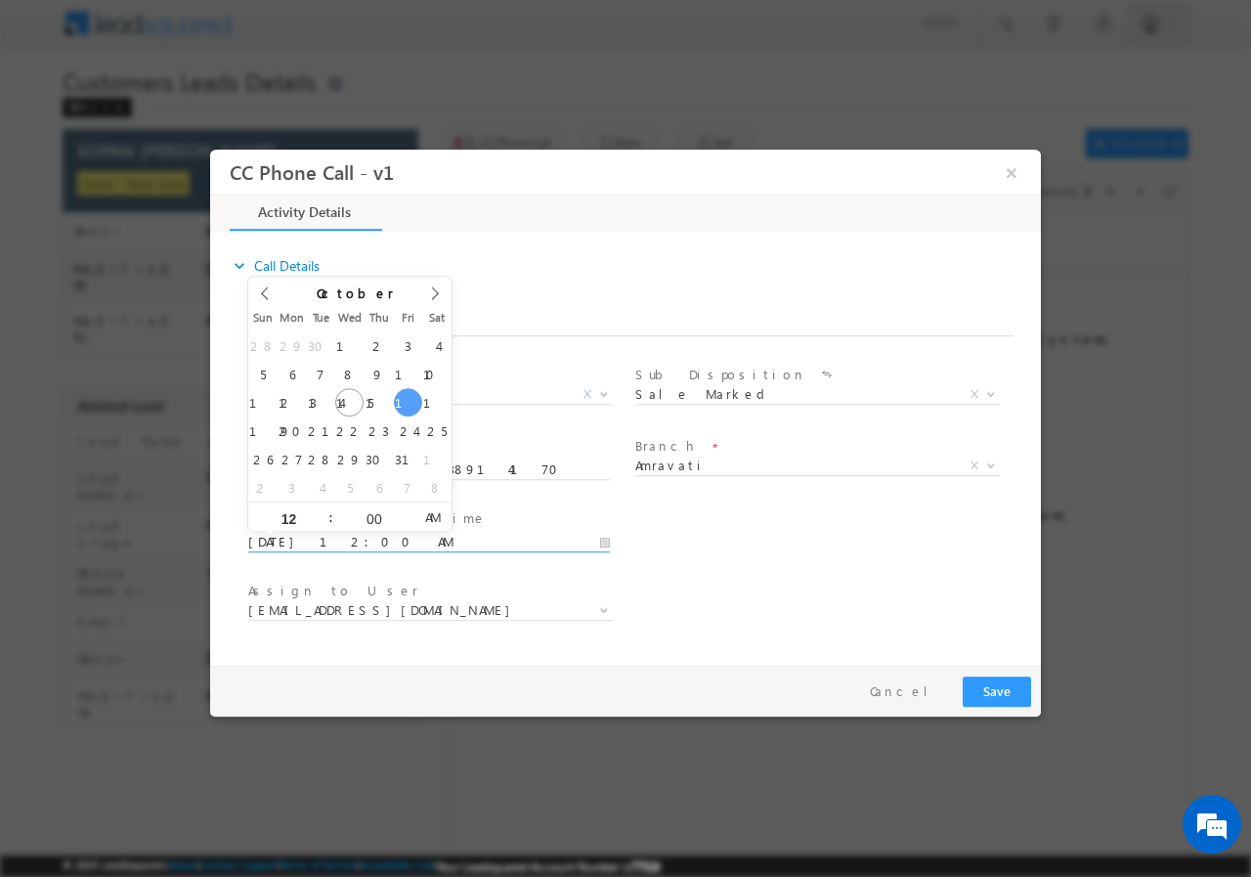
type input "10/17/2025 12:00 PM"
click at [433, 514] on span "PM" at bounding box center [432, 515] width 36 height 29
click at [744, 574] on div "User Branch * Appointment Date & Time * 10/17/2025 12:00 PM" at bounding box center [642, 539] width 797 height 72
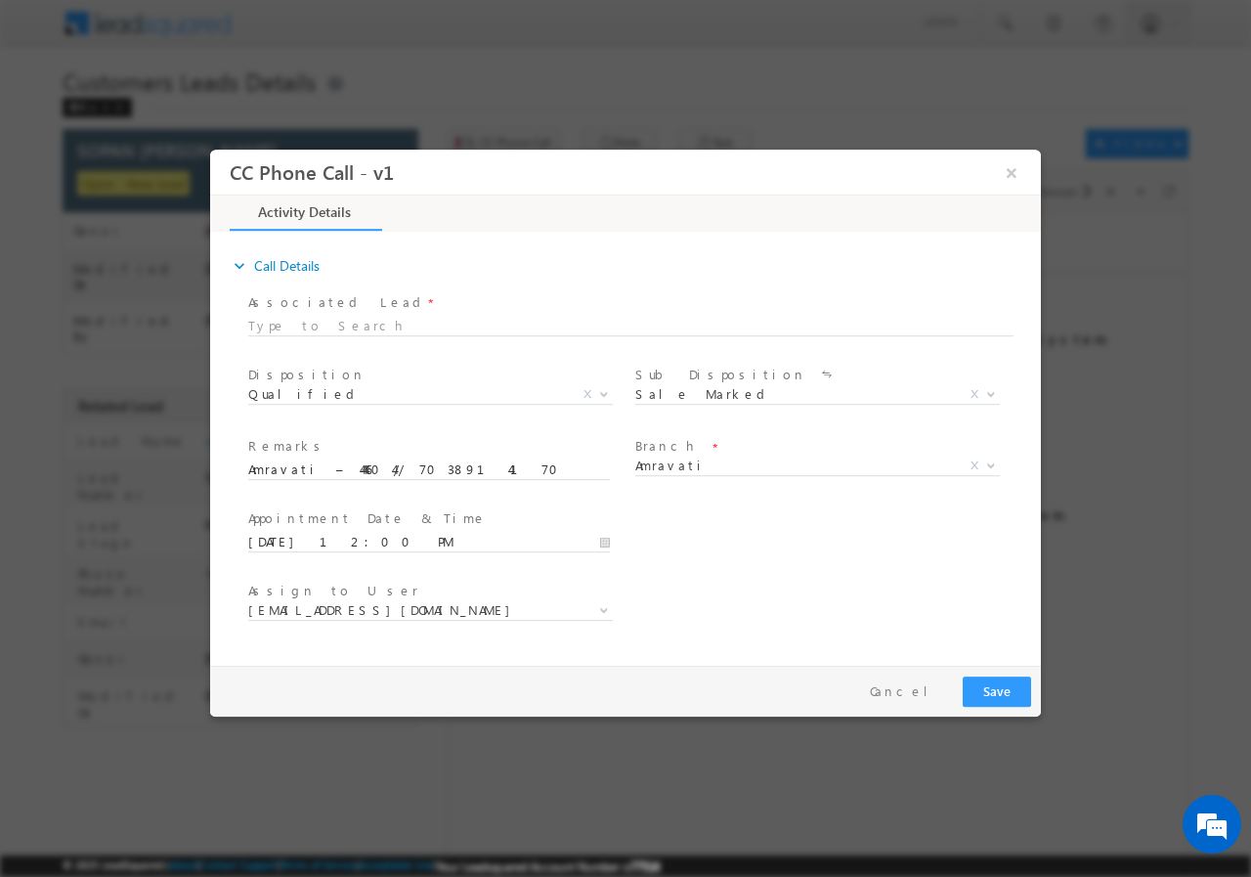
click at [826, 580] on div "Assign to User * akshay.gulhane@sgrlimited.in atul.ashtunkar@sgrlimited.in datt…" at bounding box center [642, 612] width 797 height 72
click at [491, 605] on span "akshay.gulhane@sgrlimited.in" at bounding box center [407, 609] width 318 height 18
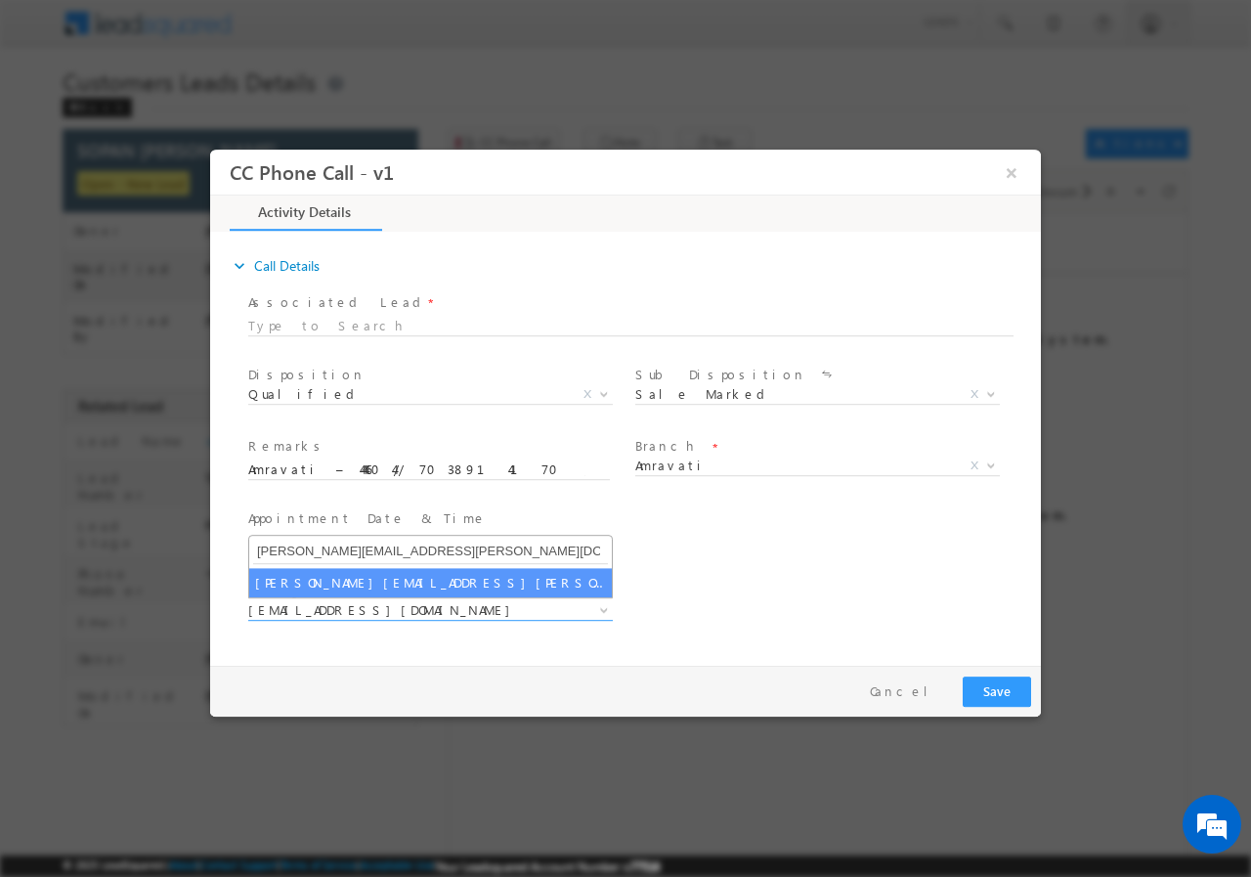
type input "vaibhav.dhanke@sgrlimited.in"
select select "vaibhav.dhanke@sgrlimited.in"
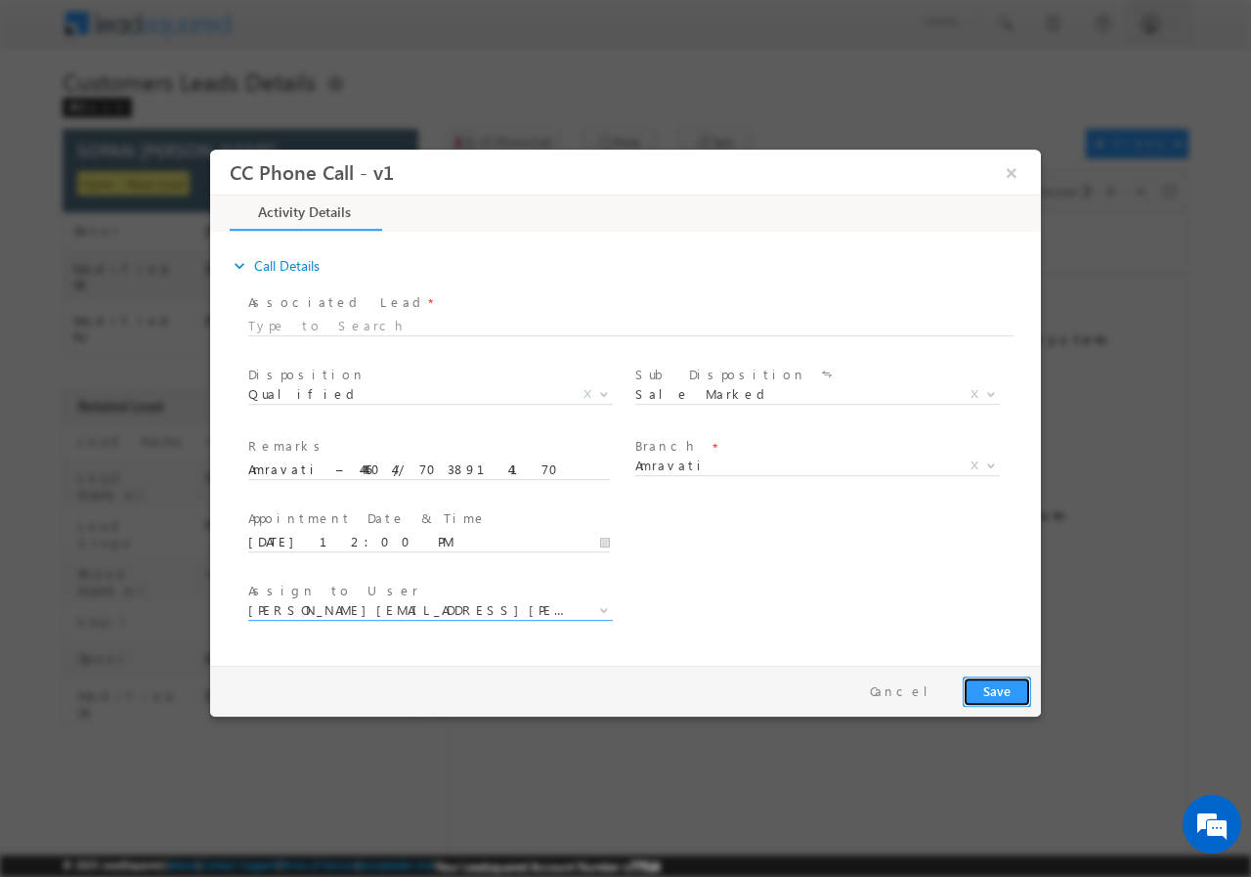
click at [999, 688] on button "Save" at bounding box center [997, 690] width 68 height 30
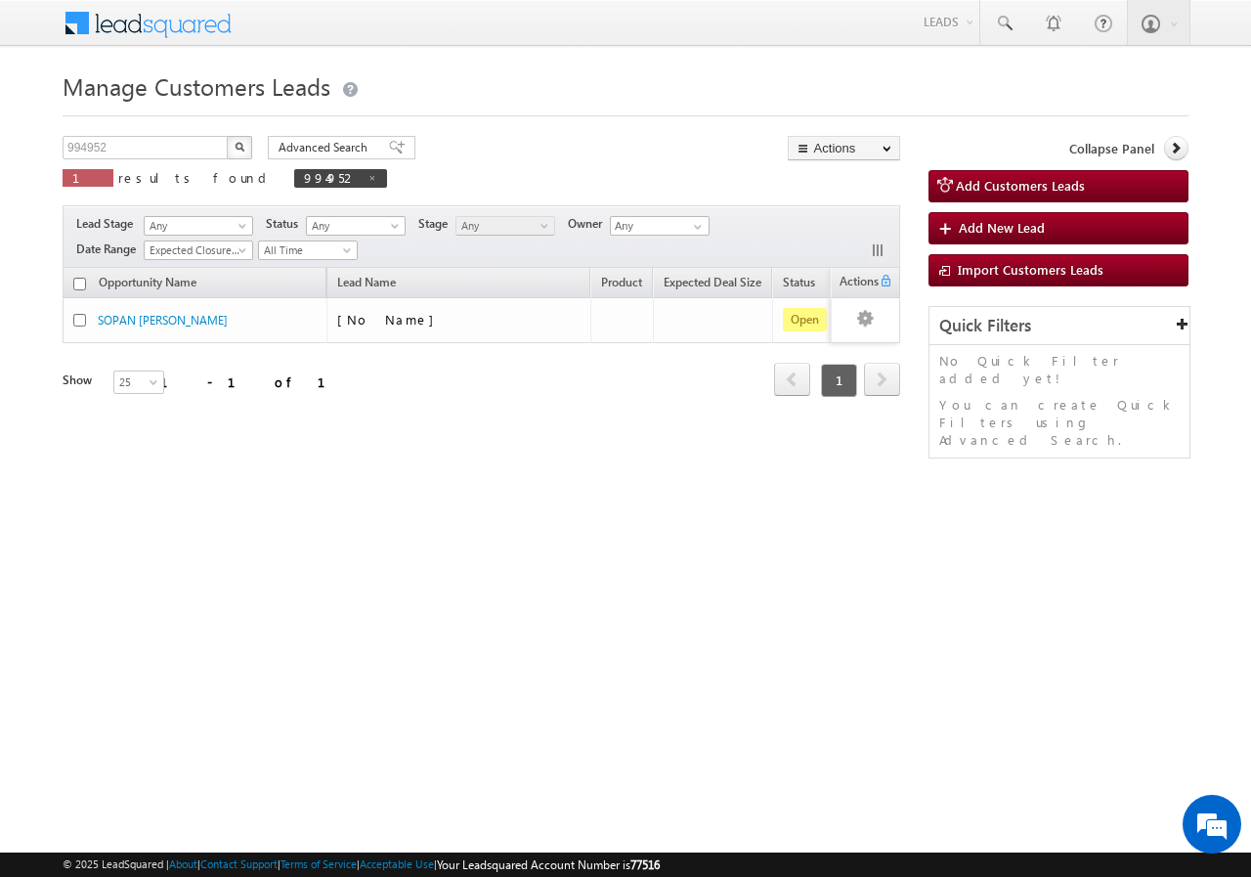
click at [872, 437] on div "Opportunity Name Lead Name Product Expected Deal Size Status Stage Owner Action…" at bounding box center [482, 359] width 838 height 183
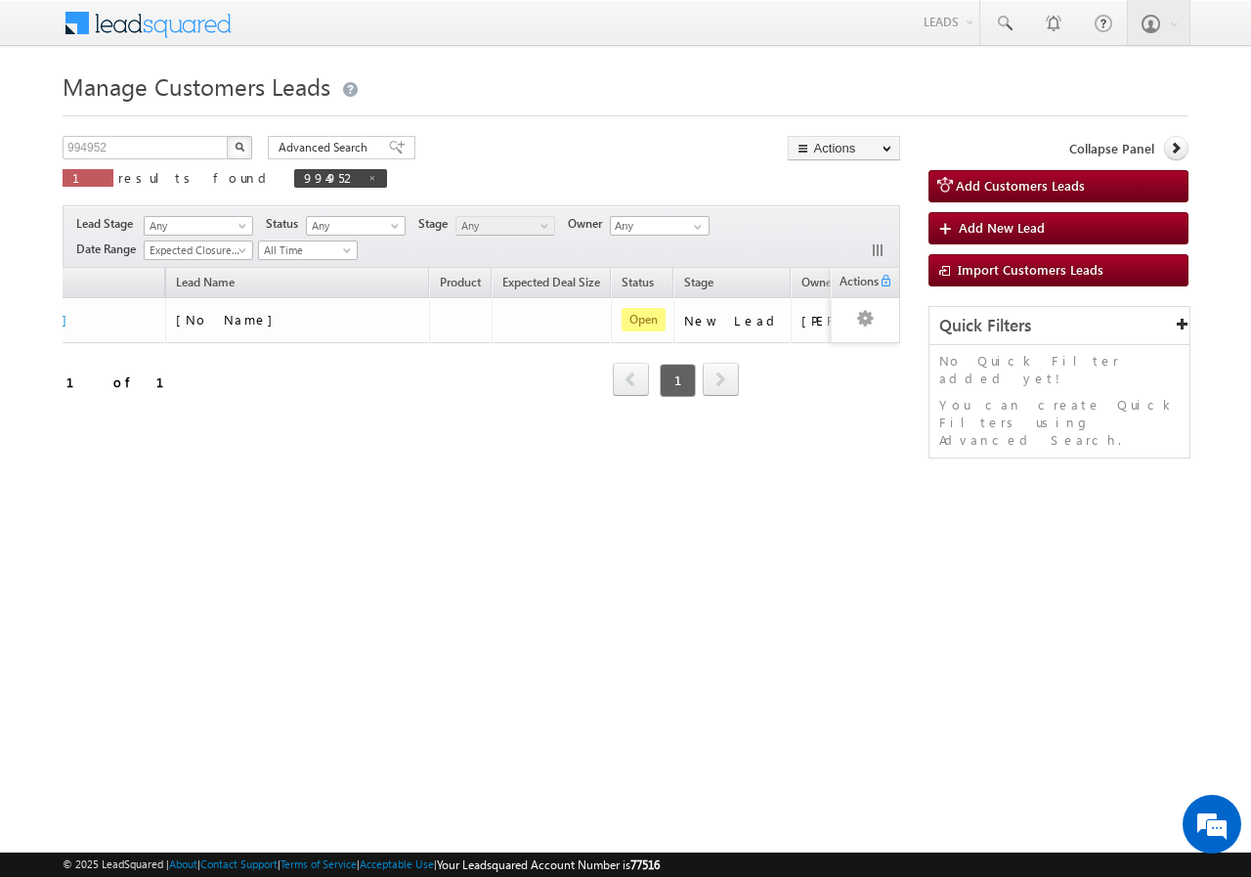
scroll to position [0, 172]
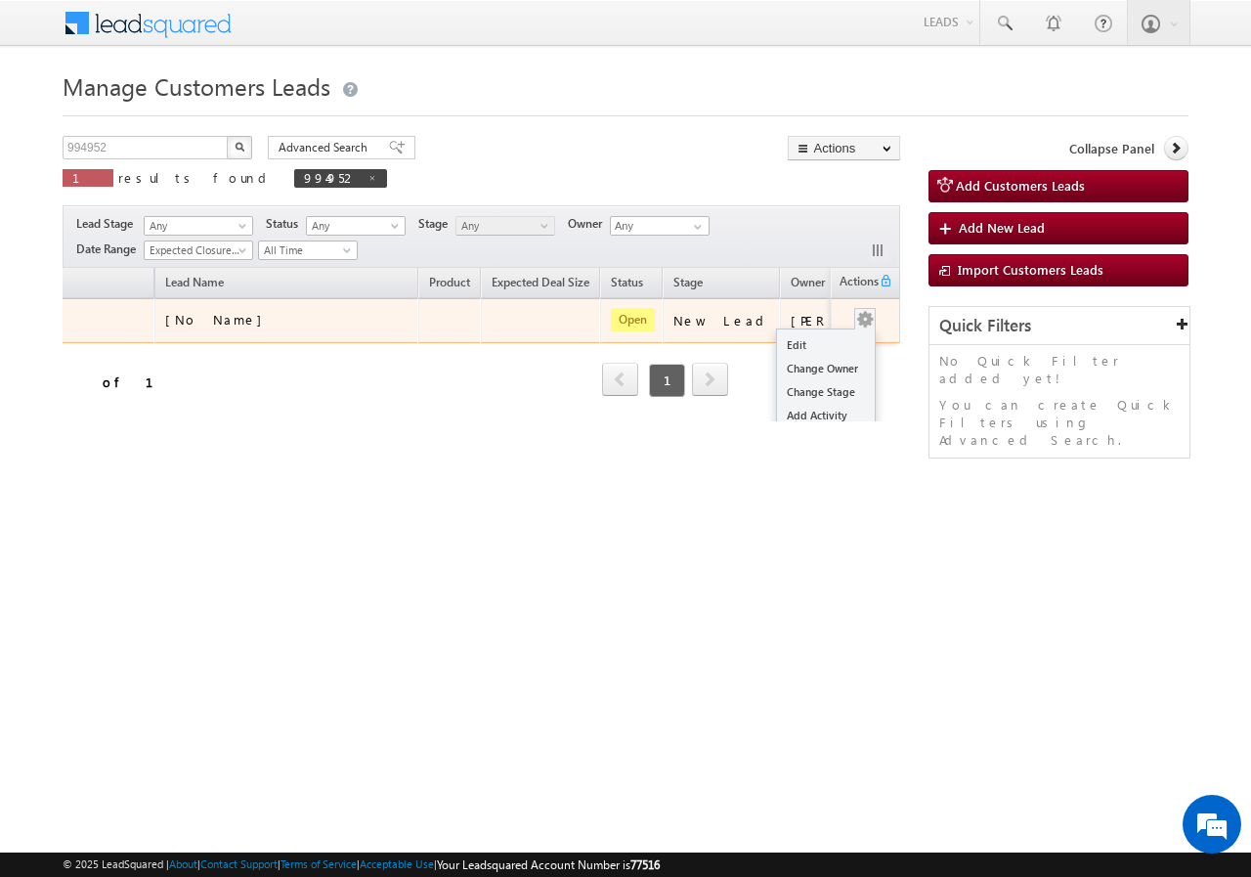
click at [861, 315] on div "Edit Change Owner Change Stage Add Activity Add Task Delete" at bounding box center [864, 320] width 31 height 25
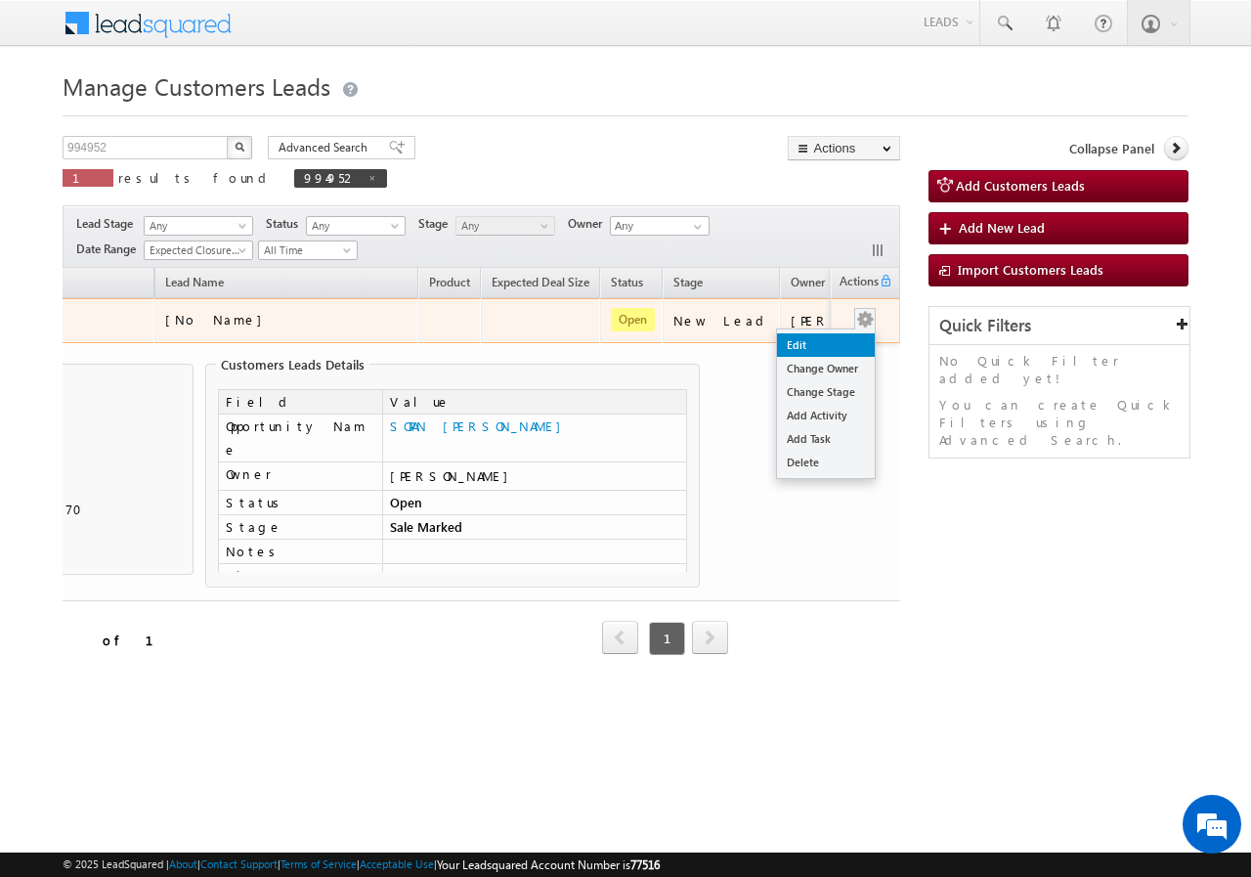
click at [814, 345] on link "Edit" at bounding box center [826, 344] width 98 height 23
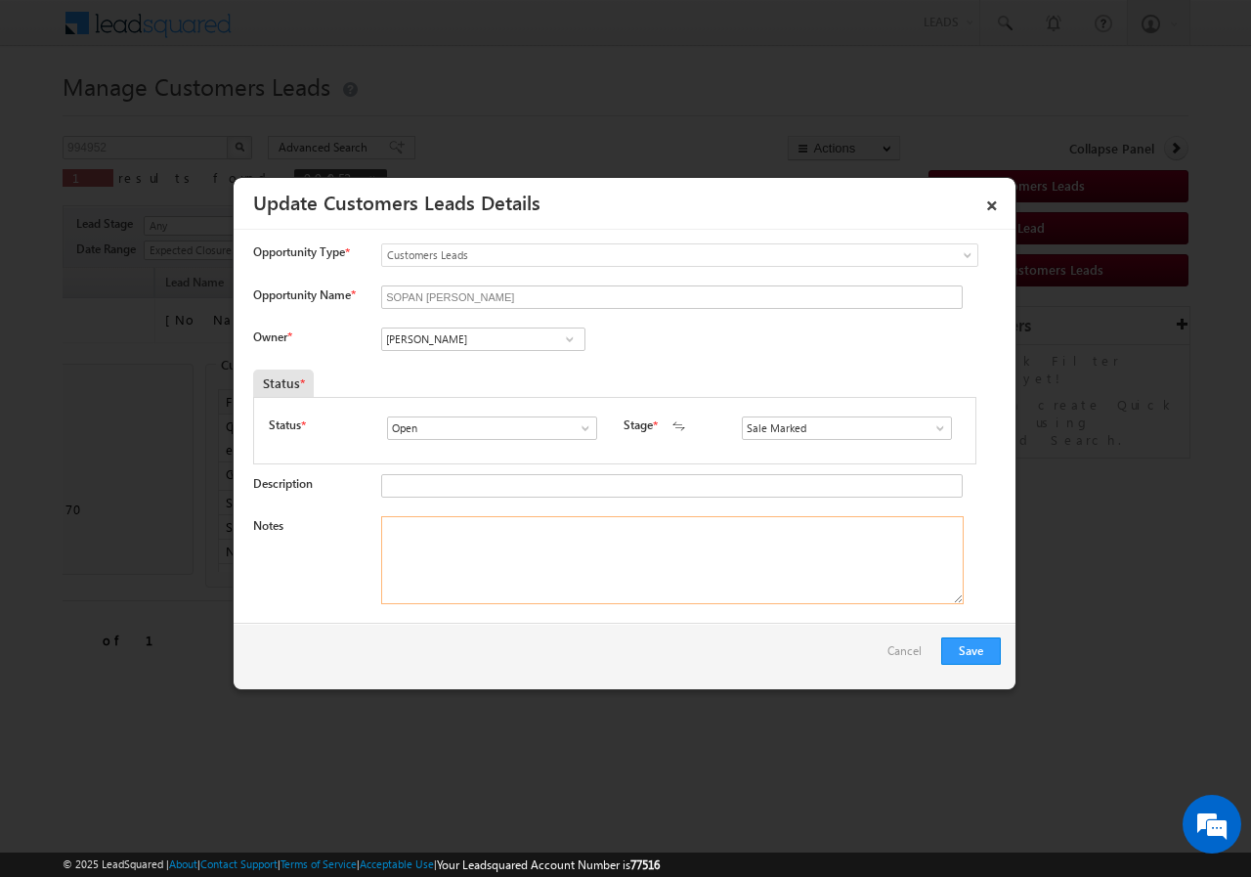
click at [488, 539] on textarea "Notes" at bounding box center [672, 560] width 582 height 88
paste textarea "Amravati – 444604// 7038914170 // 994952 // VB_Know_More // SOPAN [PERSON_NAME]…"
type textarea "Amravati – 444604// 7038914170 // 994952 // VB_Know_More // SOPAN [PERSON_NAME]…"
click at [976, 648] on button "Save" at bounding box center [971, 650] width 60 height 27
